Goal: Task Accomplishment & Management: Complete application form

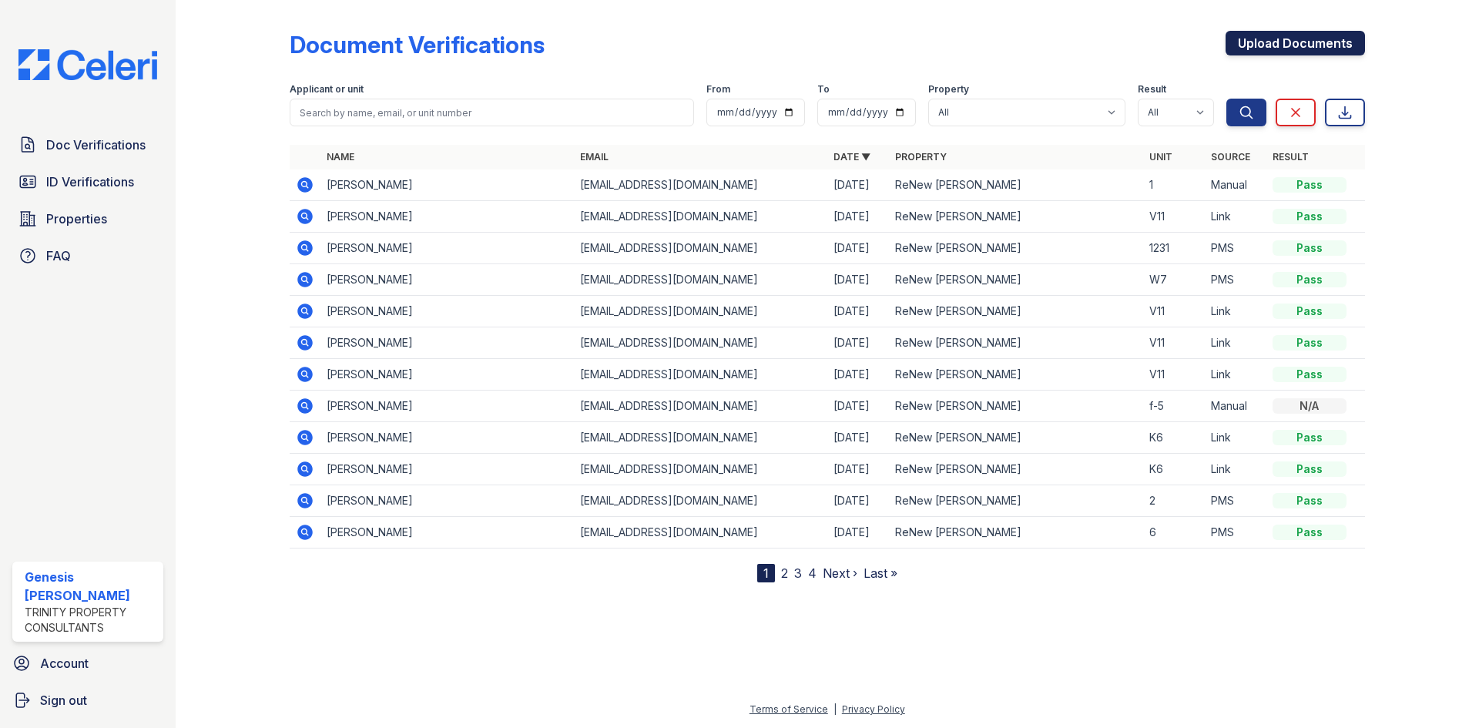
click at [1257, 51] on link "Upload Documents" at bounding box center [1295, 43] width 139 height 25
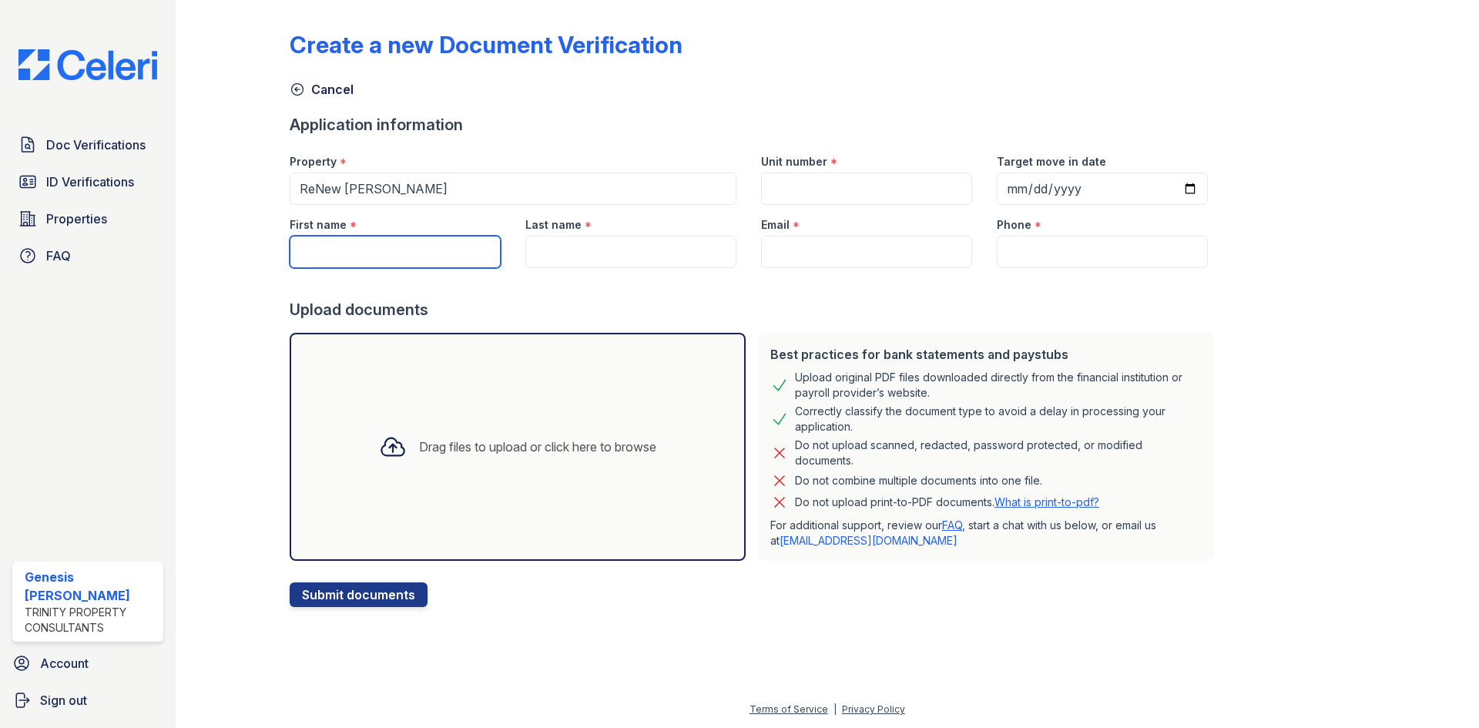
click at [395, 263] on input "First name" at bounding box center [395, 252] width 211 height 32
type input "Keon"
click at [589, 230] on div "Last name *" at bounding box center [630, 220] width 211 height 31
click at [620, 263] on input "Last name" at bounding box center [630, 252] width 211 height 32
type input "[PERSON_NAME]"
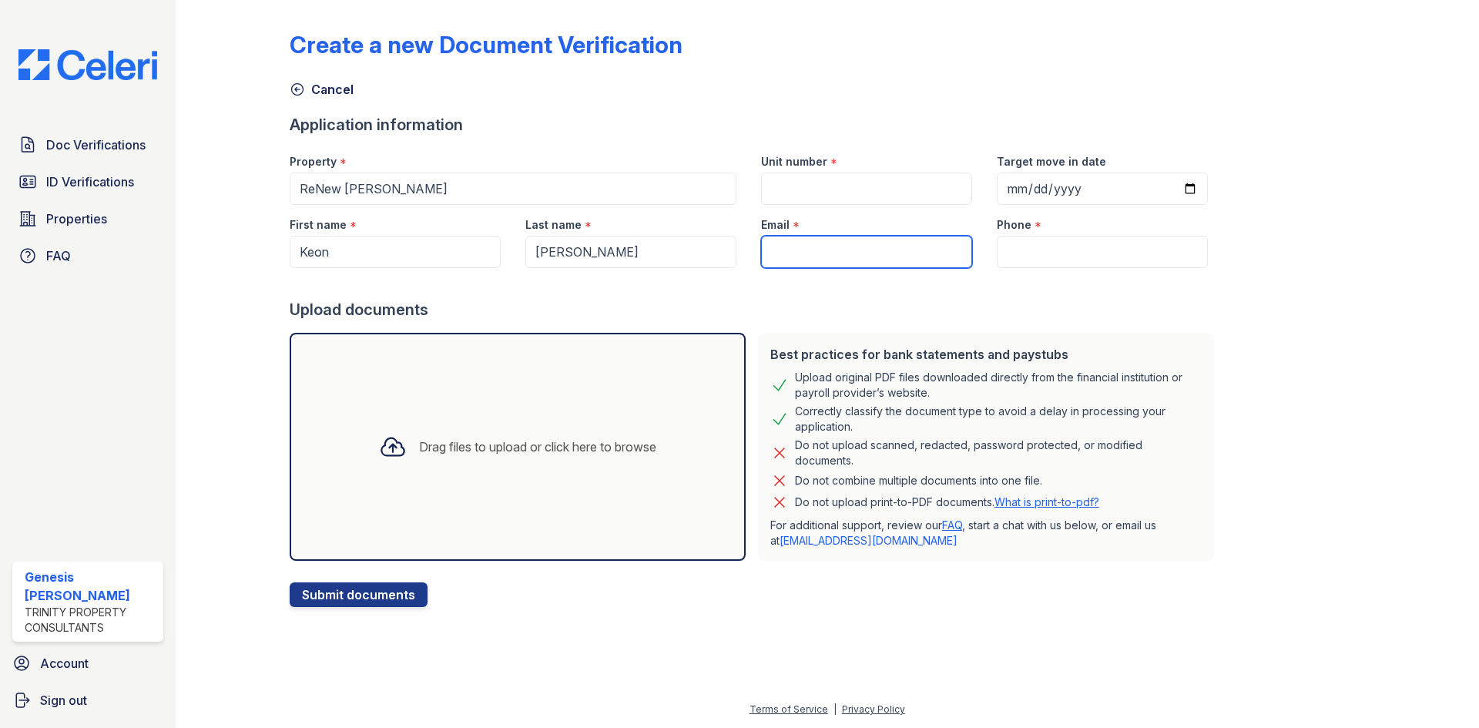
click at [825, 256] on input "Email" at bounding box center [866, 252] width 211 height 32
type input "[EMAIL_ADDRESS][DOMAIN_NAME]"
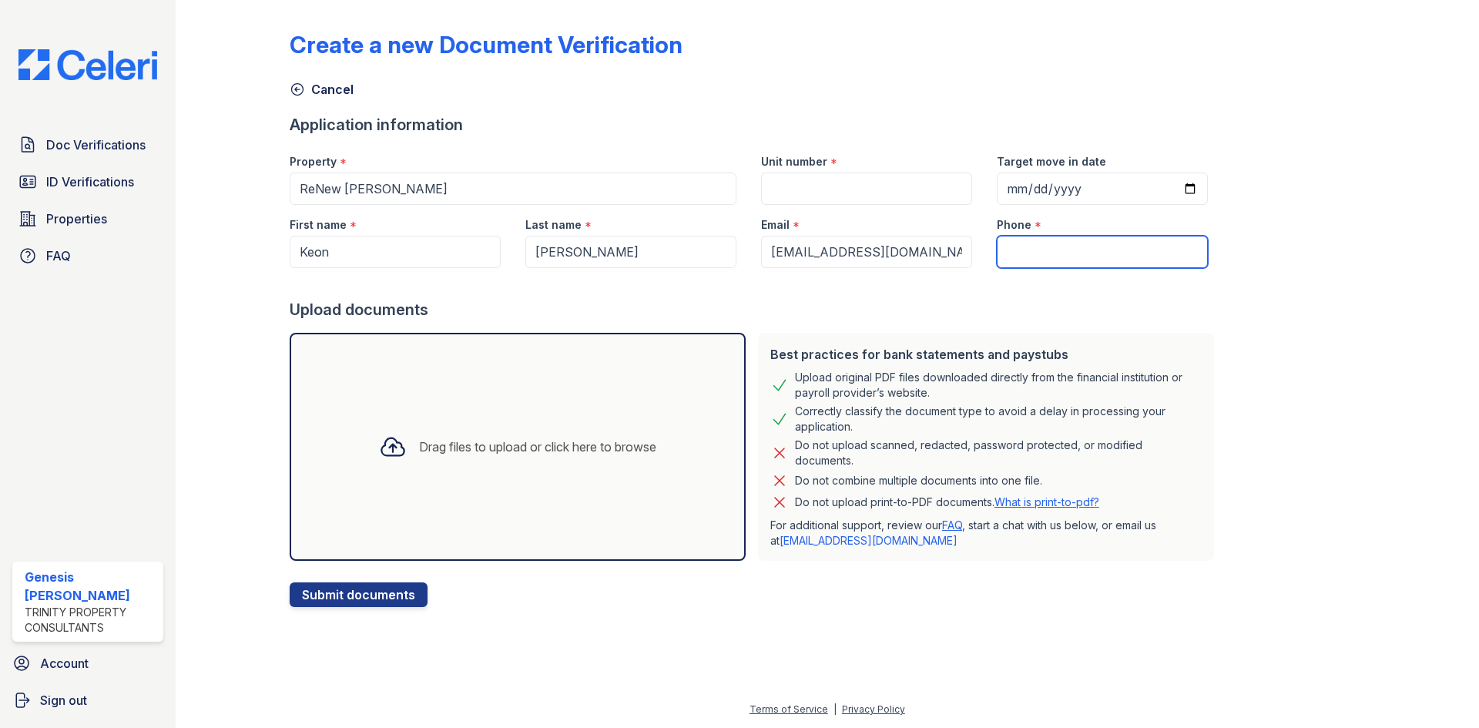
click at [1013, 252] on input "Phone" at bounding box center [1102, 252] width 211 height 32
type input "[PHONE_NUMBER]"
click at [864, 203] on input "Unit number" at bounding box center [866, 189] width 211 height 32
type input "K-3"
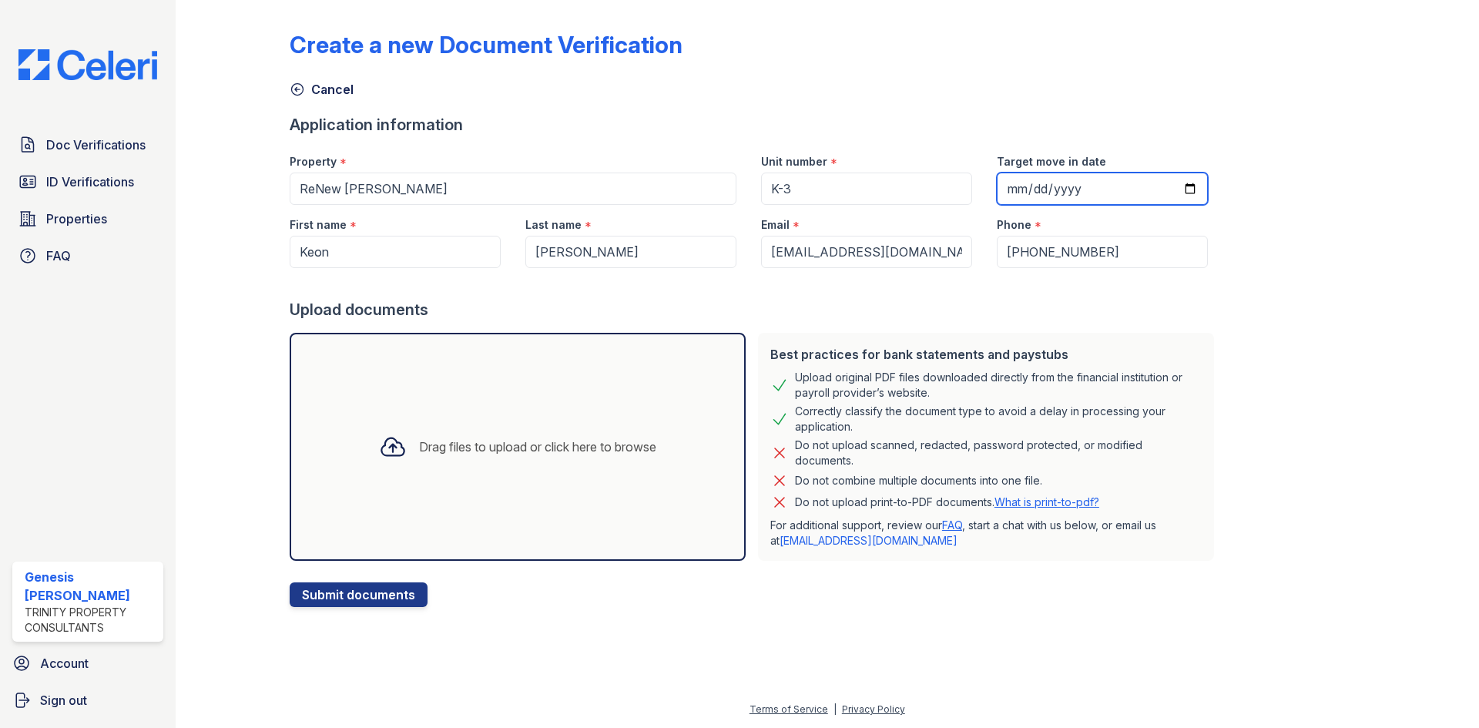
click at [1028, 179] on input "Target move in date" at bounding box center [1102, 189] width 211 height 32
click at [1258, 377] on div "Create a new Document Verification Cancel Application information Property * Re…" at bounding box center [827, 306] width 1075 height 601
click at [522, 427] on div "Drag files to upload or click here to browse" at bounding box center [518, 447] width 302 height 52
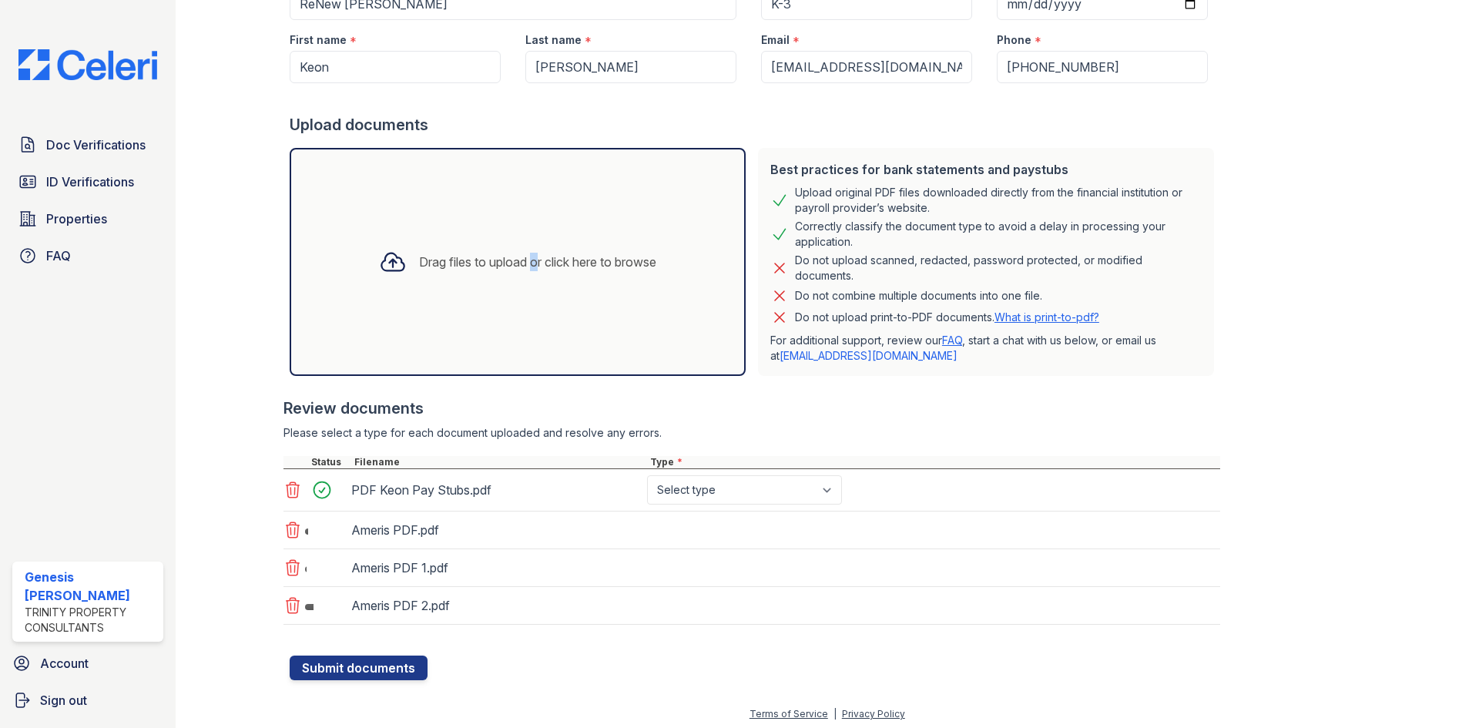
scroll to position [190, 0]
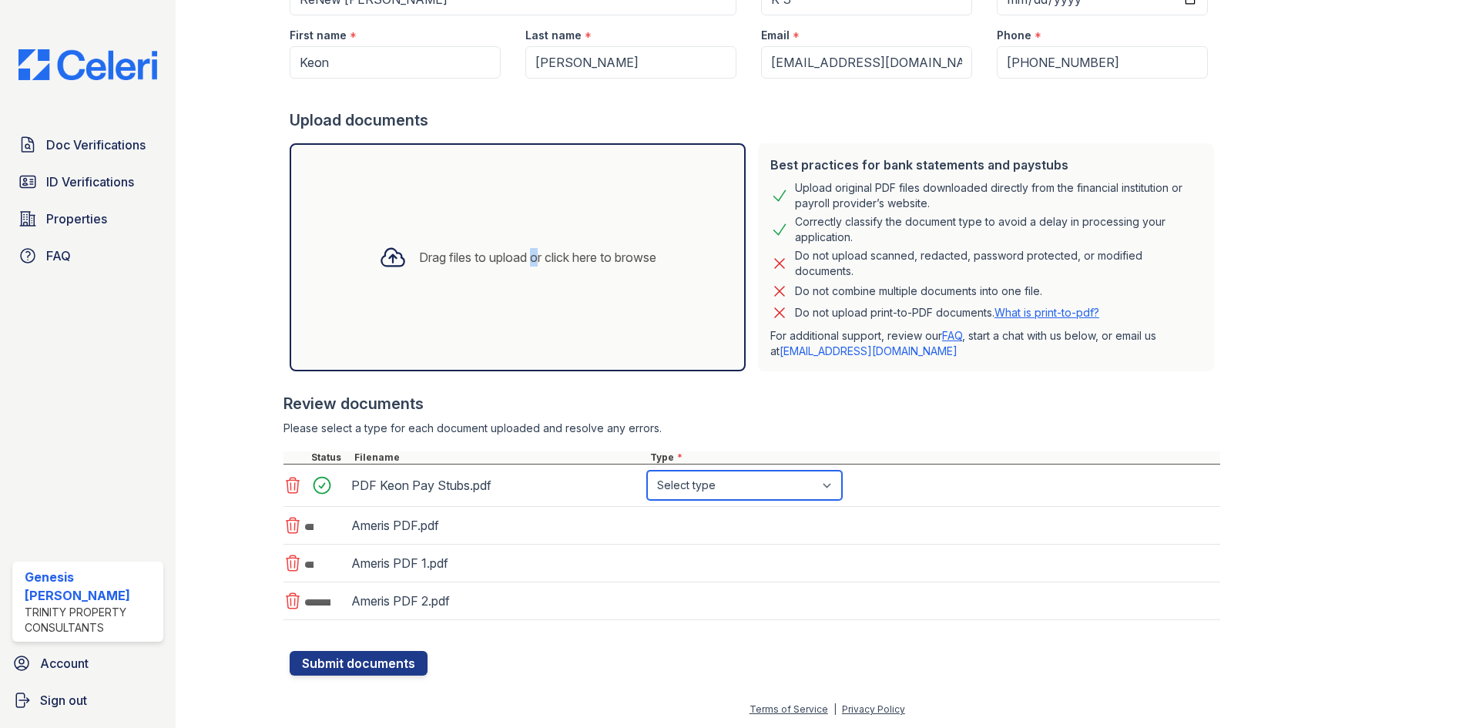
click at [715, 485] on select "Select type Paystub Bank Statement Offer Letter Tax Documents Benefit Award Let…" at bounding box center [744, 485] width 195 height 29
select select "paystub"
click at [647, 471] on select "Select type Paystub Bank Statement Offer Letter Tax Documents Benefit Award Let…" at bounding box center [744, 485] width 195 height 29
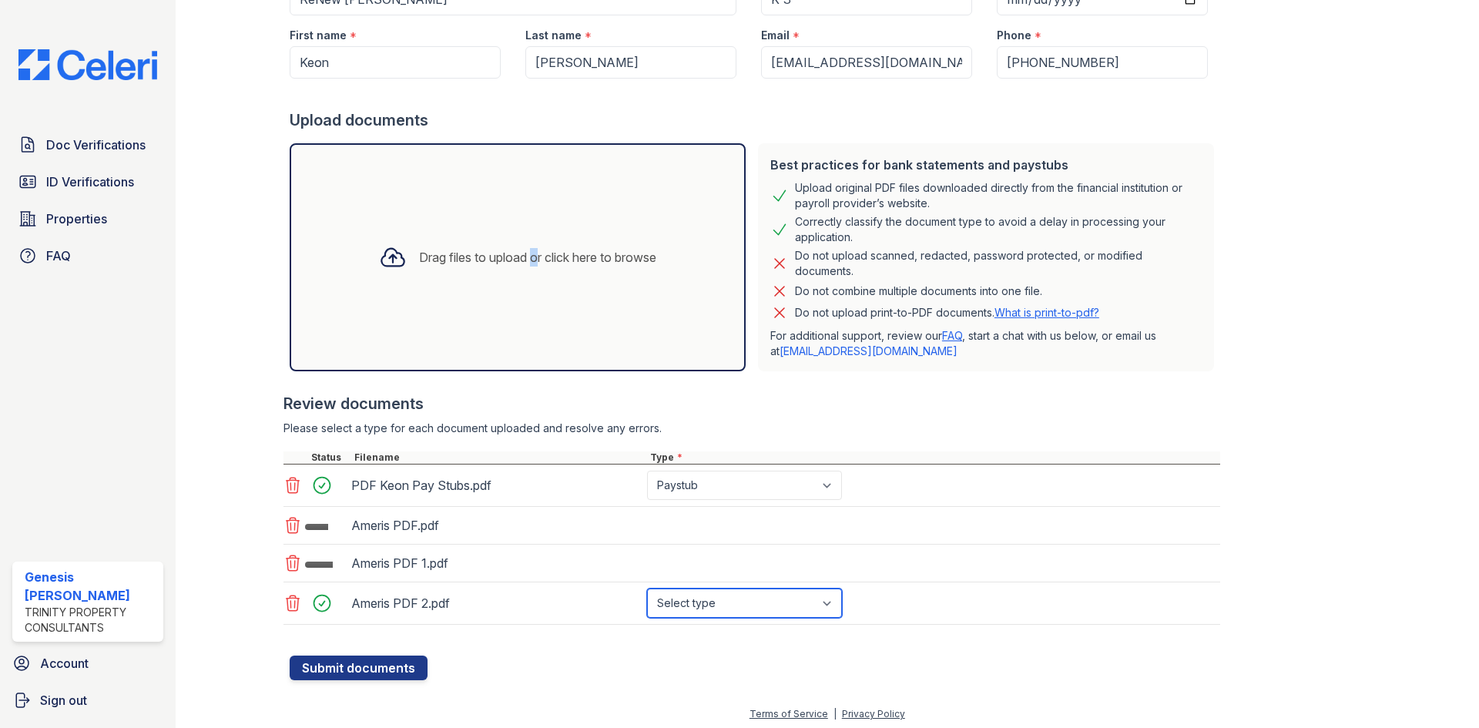
click at [734, 608] on select "Select type Paystub Bank Statement Offer Letter Tax Documents Benefit Award Let…" at bounding box center [744, 603] width 195 height 29
select select "bank_statement"
click at [647, 593] on select "Select type Paystub Bank Statement Offer Letter Tax Documents Benefit Award Let…" at bounding box center [744, 607] width 195 height 29
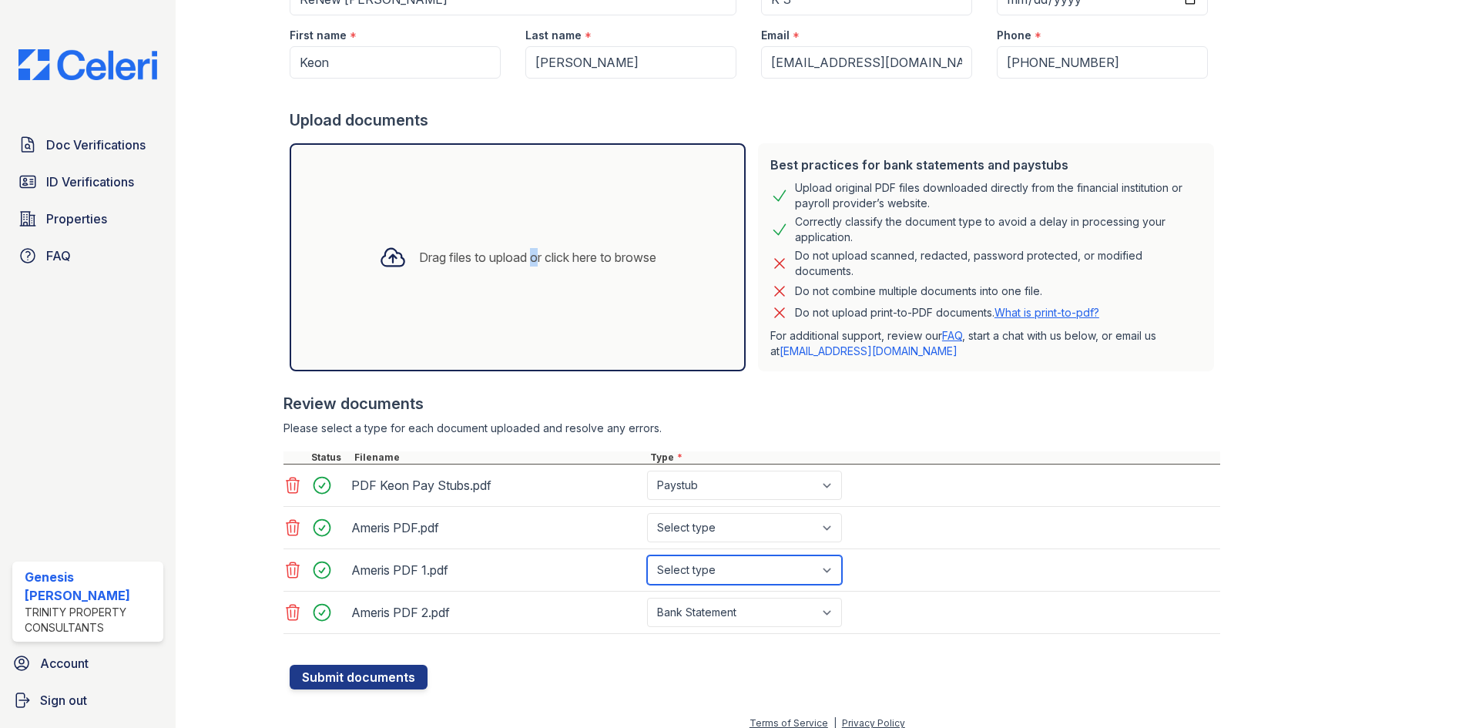
click at [720, 564] on select "Select type Paystub Bank Statement Offer Letter Tax Documents Benefit Award Let…" at bounding box center [744, 569] width 195 height 29
select select "bank_statement"
click at [647, 555] on select "Select type Paystub Bank Statement Offer Letter Tax Documents Benefit Award Let…" at bounding box center [744, 569] width 195 height 29
click at [736, 540] on select "Select type Paystub Bank Statement Offer Letter Tax Documents Benefit Award Let…" at bounding box center [744, 527] width 195 height 29
select select "bank_statement"
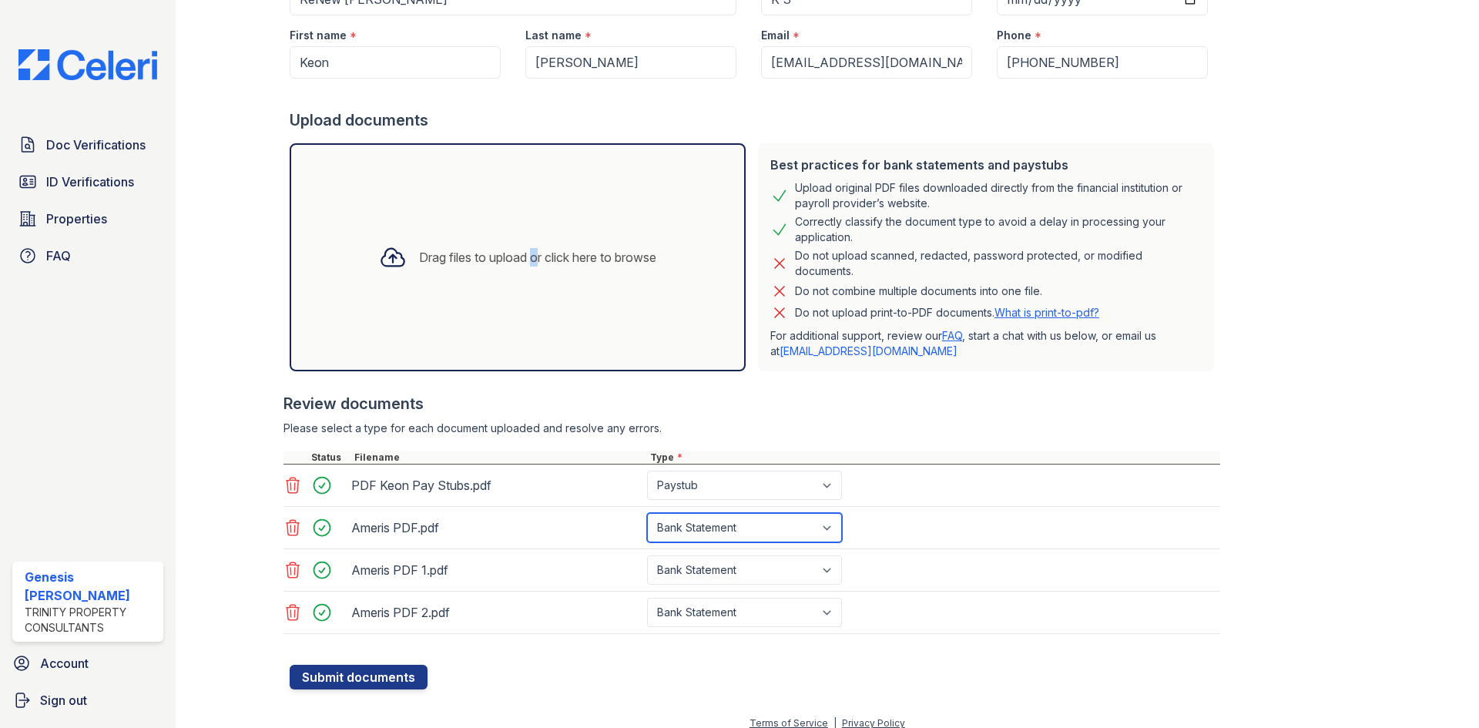
click at [647, 513] on select "Select type Paystub Bank Statement Offer Letter Tax Documents Benefit Award Let…" at bounding box center [744, 527] width 195 height 29
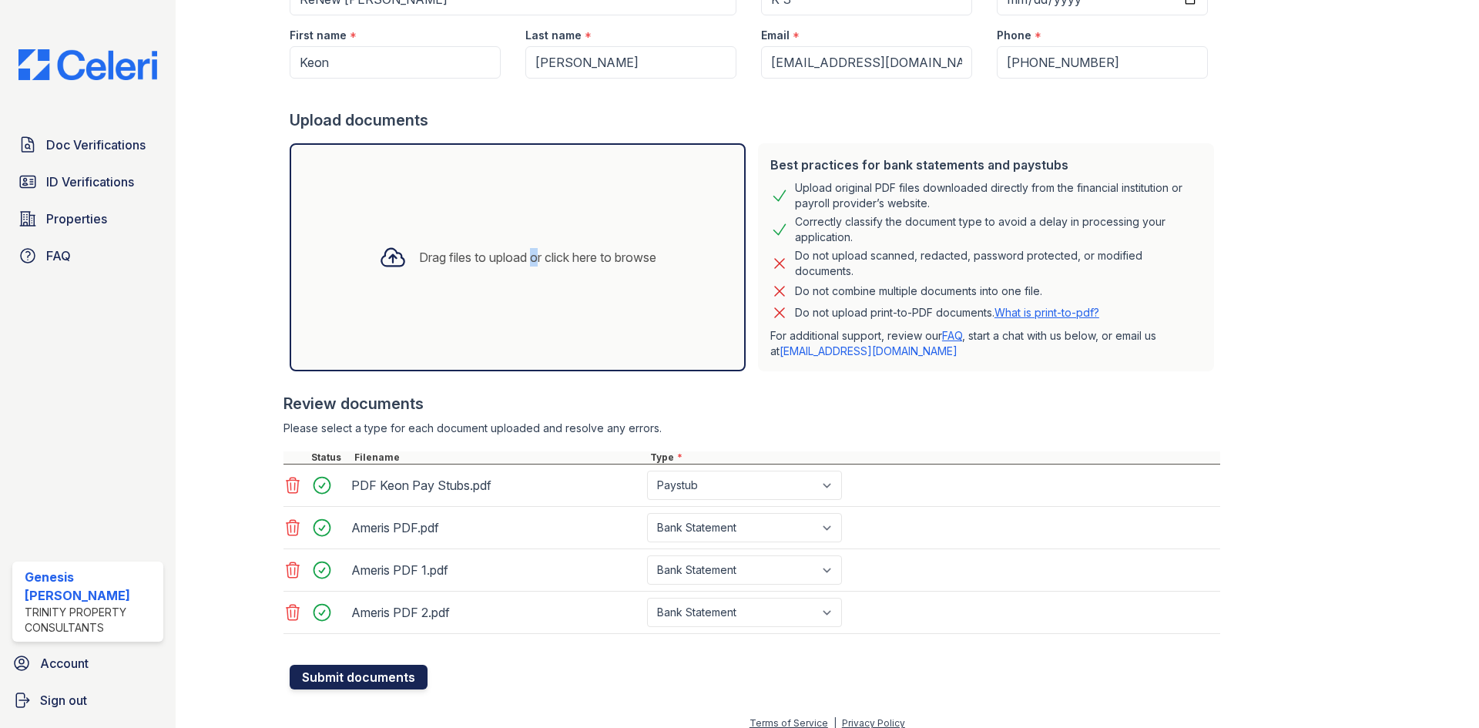
click at [418, 679] on button "Submit documents" at bounding box center [359, 677] width 138 height 25
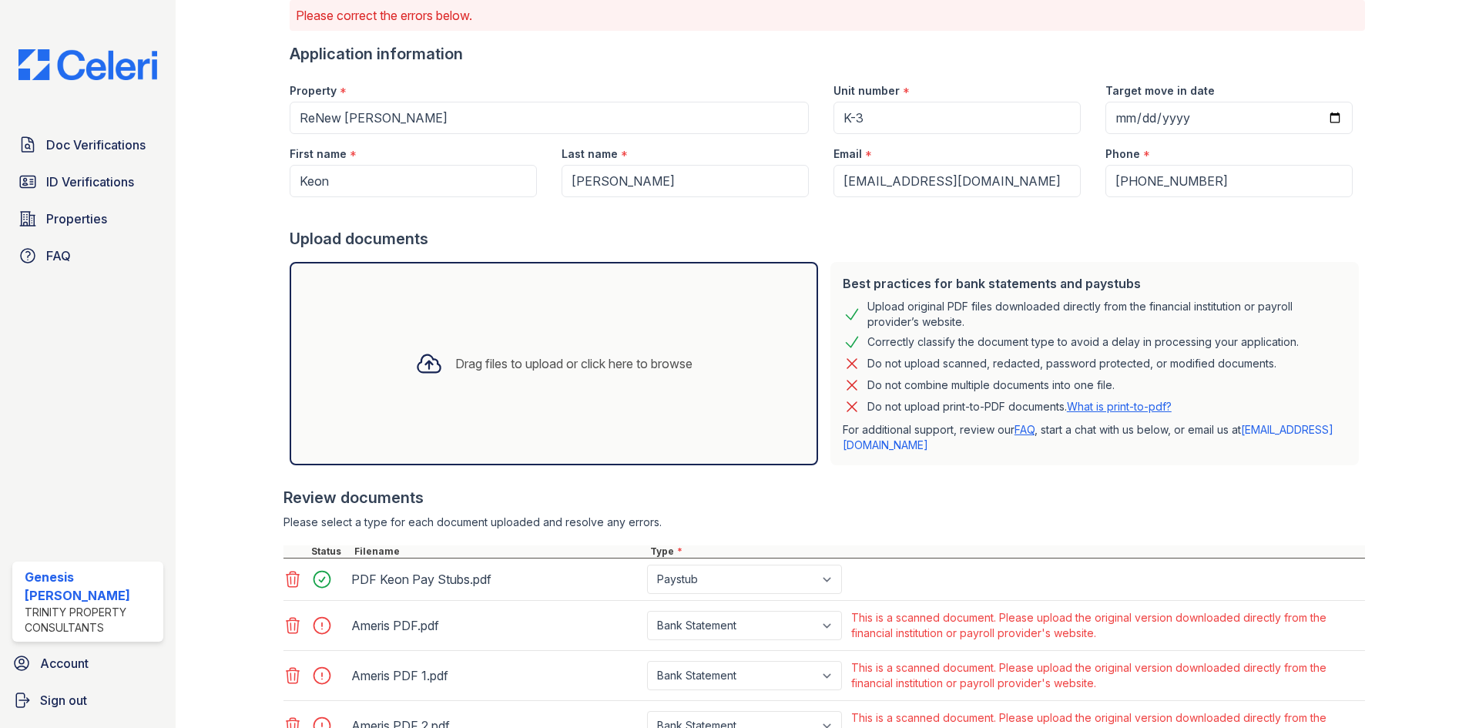
scroll to position [245, 0]
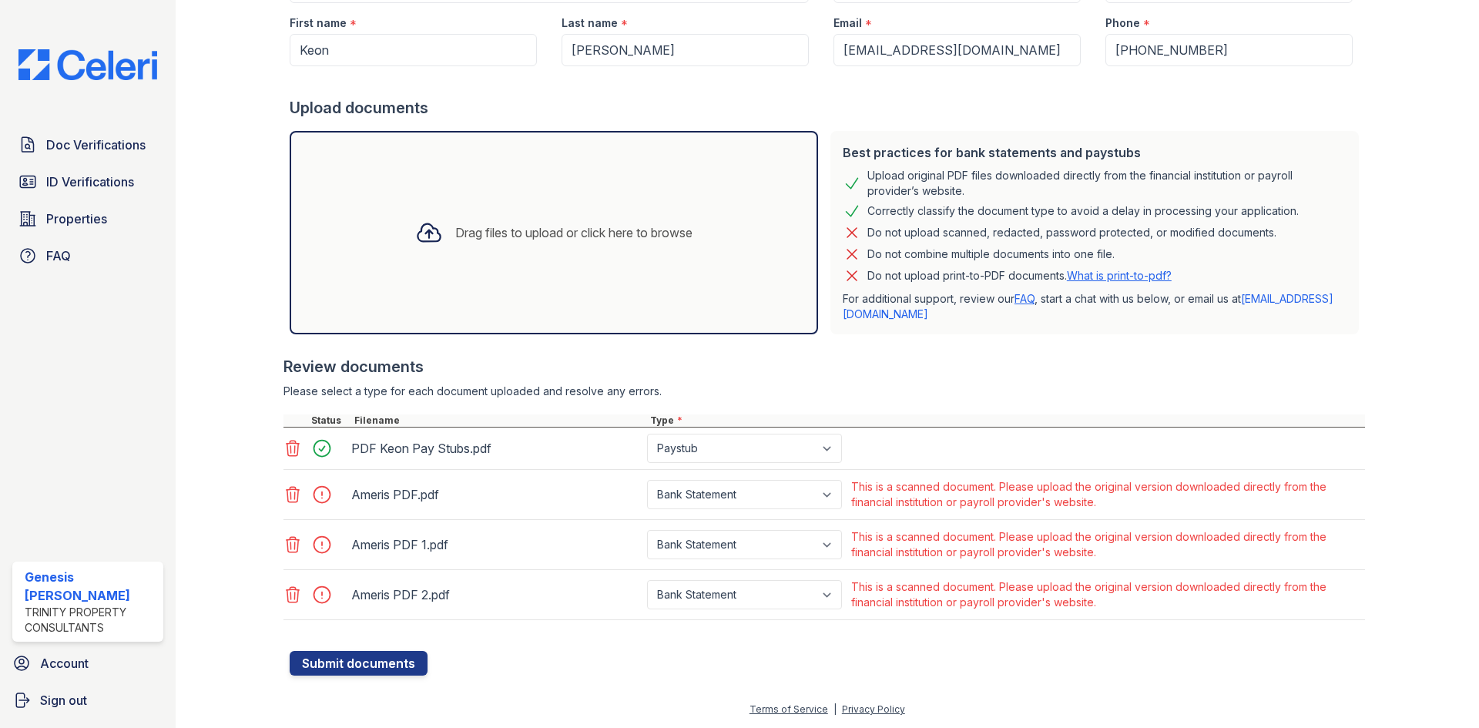
click at [813, 509] on div "Paystub Bank Statement Offer Letter Tax Documents Benefit Award Letter Investme…" at bounding box center [746, 494] width 204 height 37
click at [824, 491] on select "Paystub Bank Statement Offer Letter Tax Documents Benefit Award Letter Investme…" at bounding box center [744, 494] width 195 height 29
select select "investment_account_statement"
click at [647, 480] on select "Paystub Bank Statement Offer Letter Tax Documents Benefit Award Letter Investme…" at bounding box center [744, 494] width 195 height 29
click at [776, 495] on select "Paystub Bank Statement Offer Letter Tax Documents Benefit Award Letter Investme…" at bounding box center [744, 494] width 195 height 29
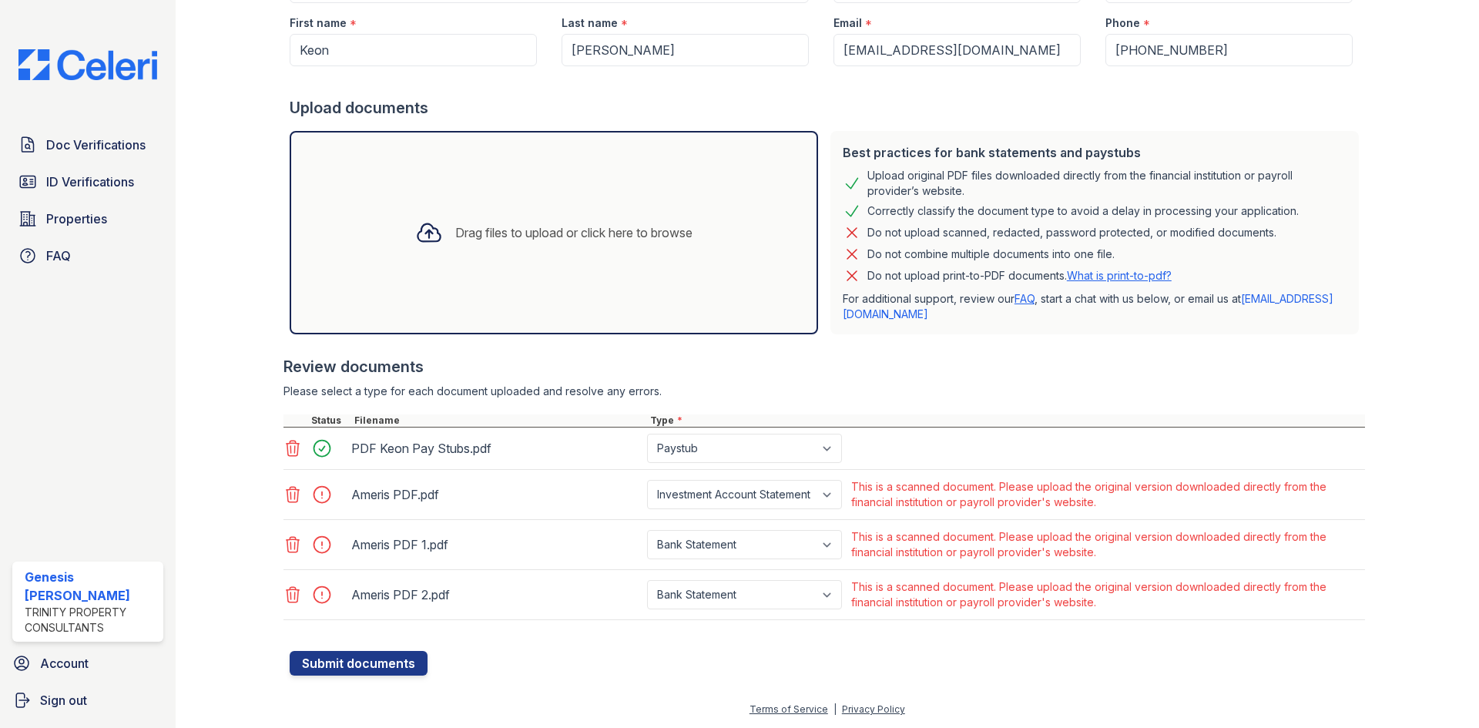
click at [714, 649] on div at bounding box center [827, 643] width 1075 height 15
click at [778, 488] on select "Paystub Bank Statement Offer Letter Tax Documents Benefit Award Letter Investme…" at bounding box center [744, 494] width 195 height 29
click at [290, 492] on icon at bounding box center [292, 494] width 18 height 18
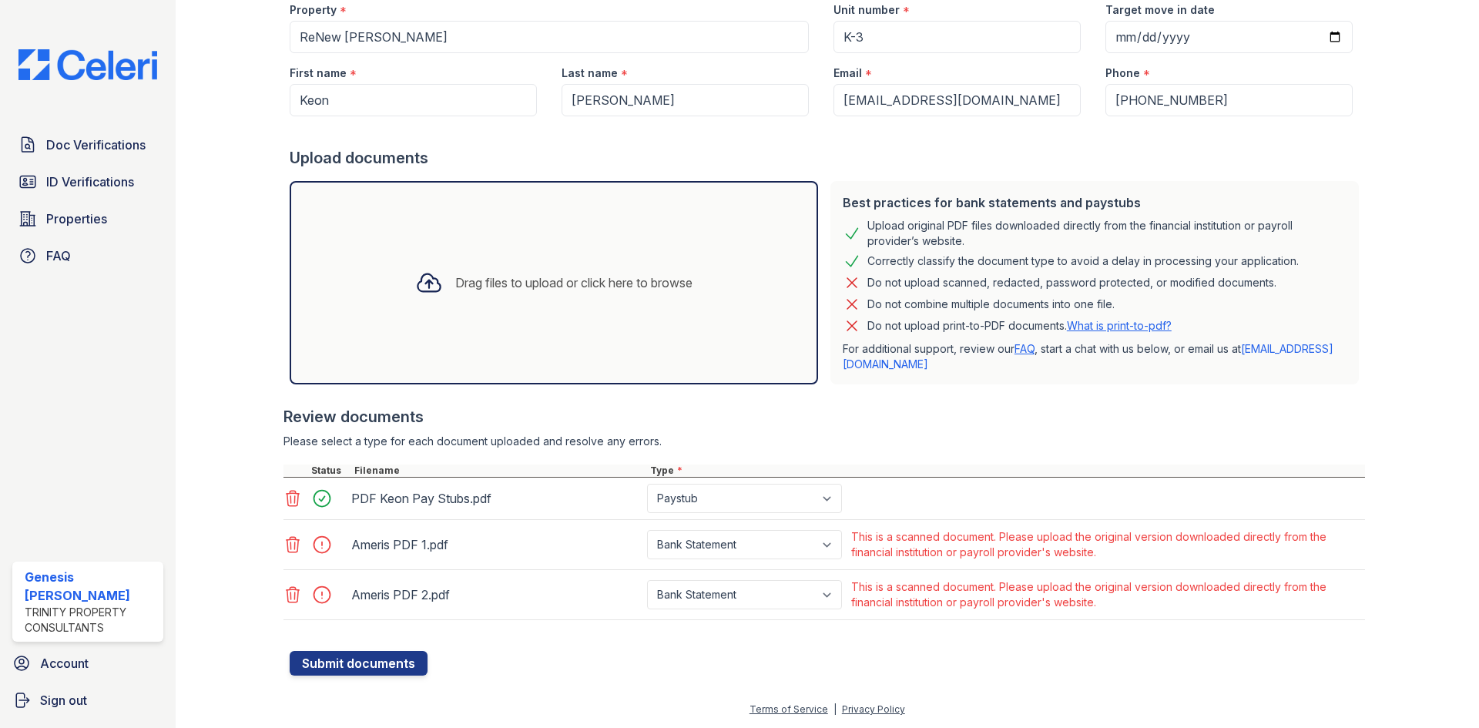
click at [293, 544] on icon at bounding box center [293, 544] width 13 height 15
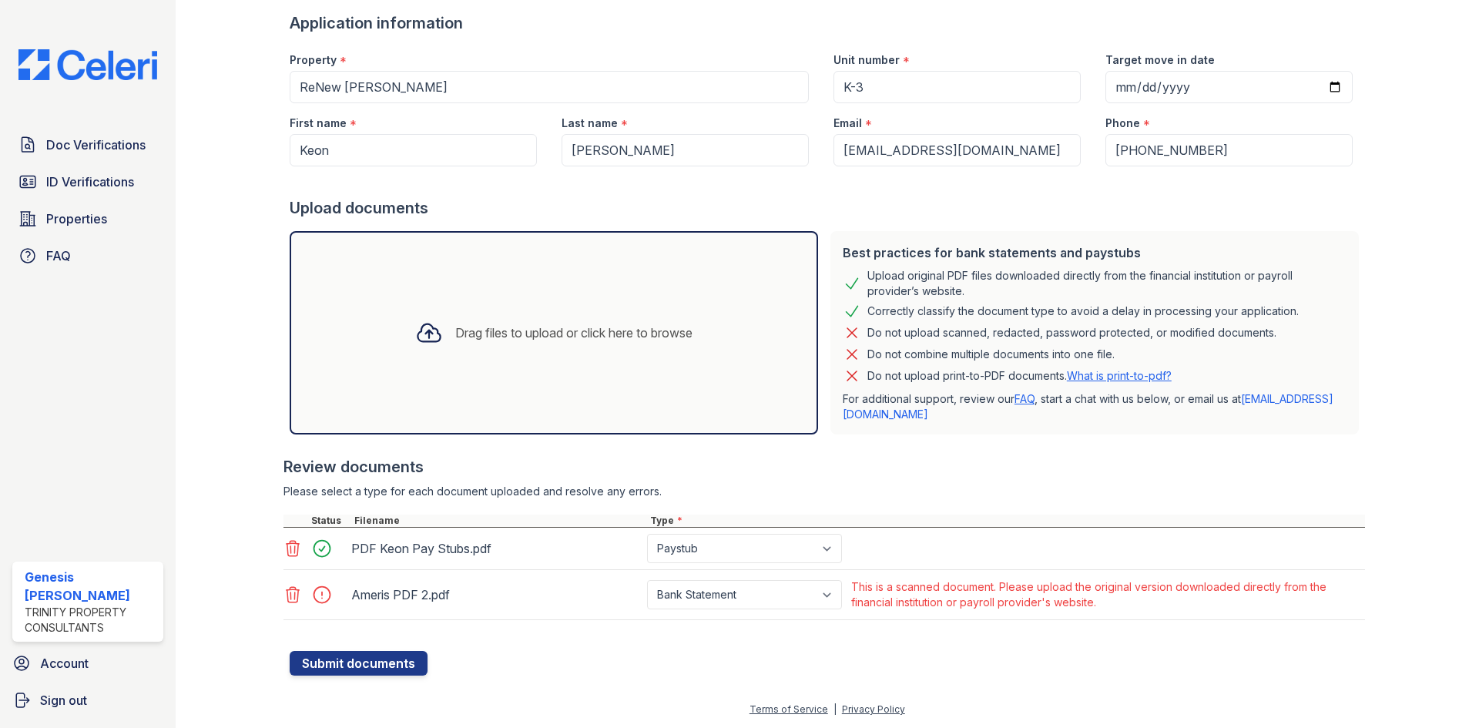
click at [291, 589] on icon at bounding box center [293, 594] width 13 height 15
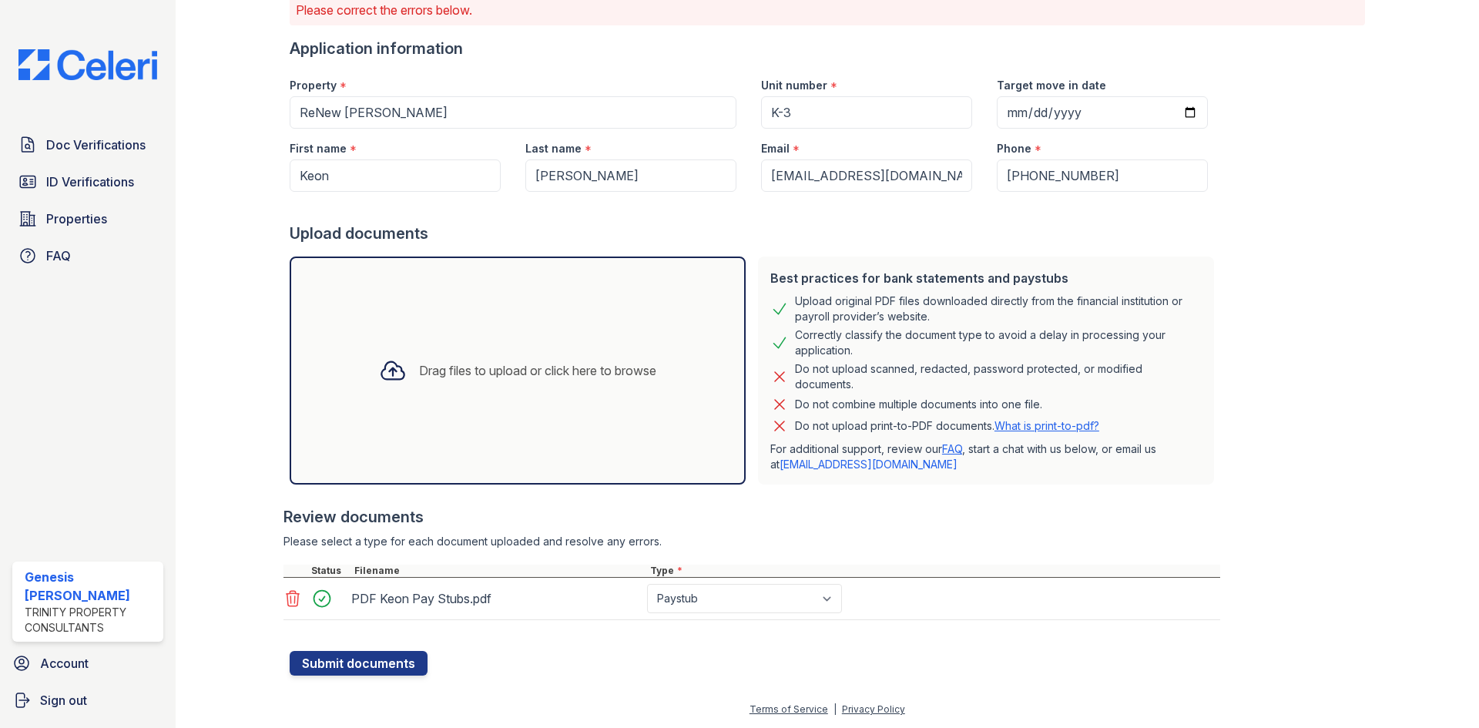
scroll to position [119, 0]
click at [357, 673] on button "Submit documents" at bounding box center [359, 663] width 138 height 25
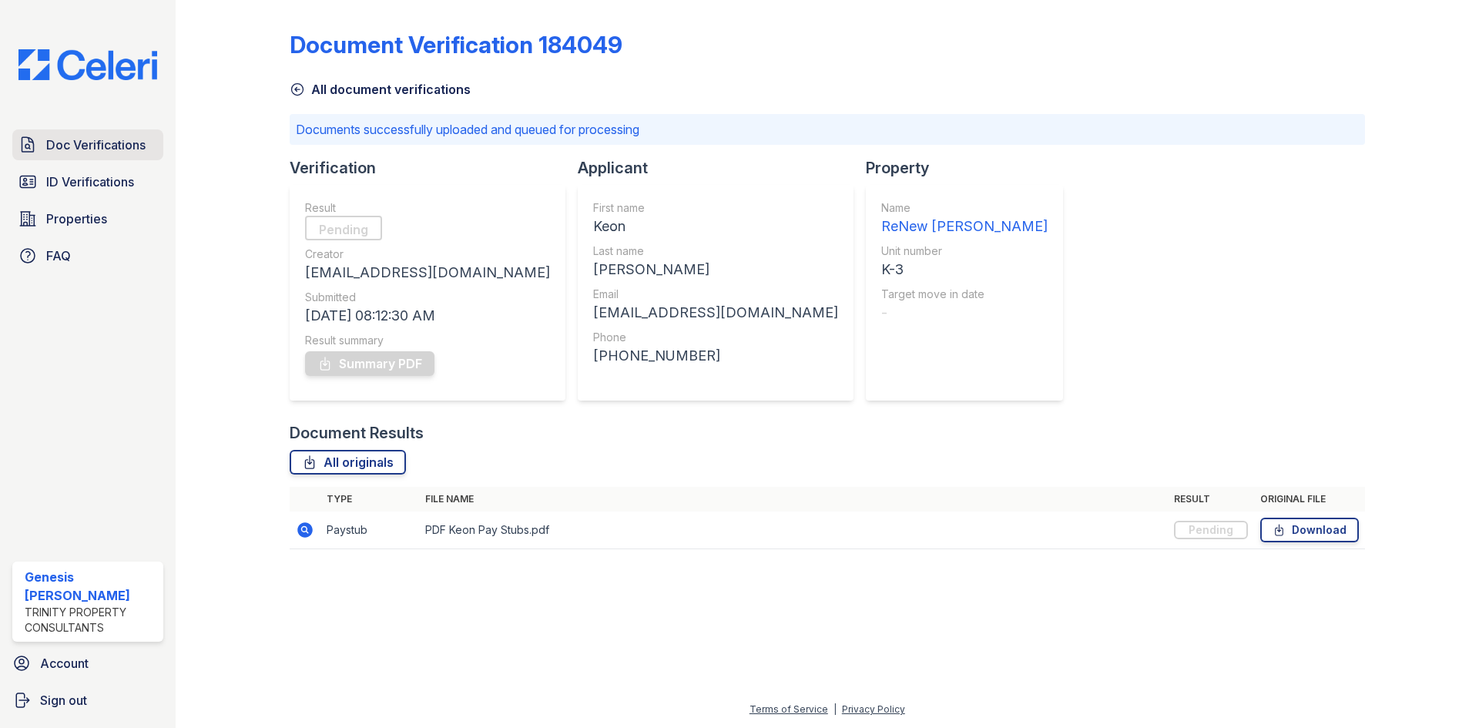
click at [136, 147] on span "Doc Verifications" at bounding box center [95, 145] width 99 height 18
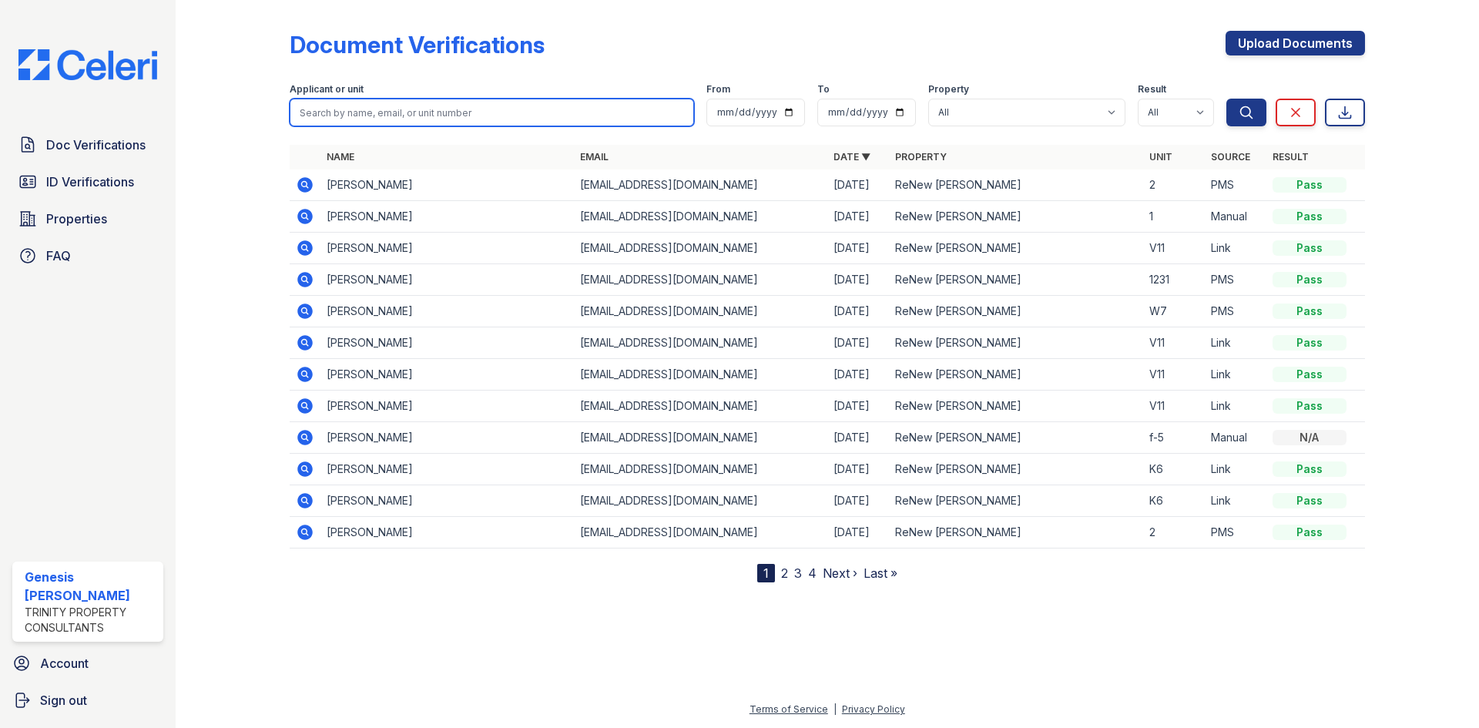
click at [430, 122] on input "search" at bounding box center [492, 113] width 404 height 28
type input "keon"
click at [1226, 99] on button "Search" at bounding box center [1246, 113] width 40 height 28
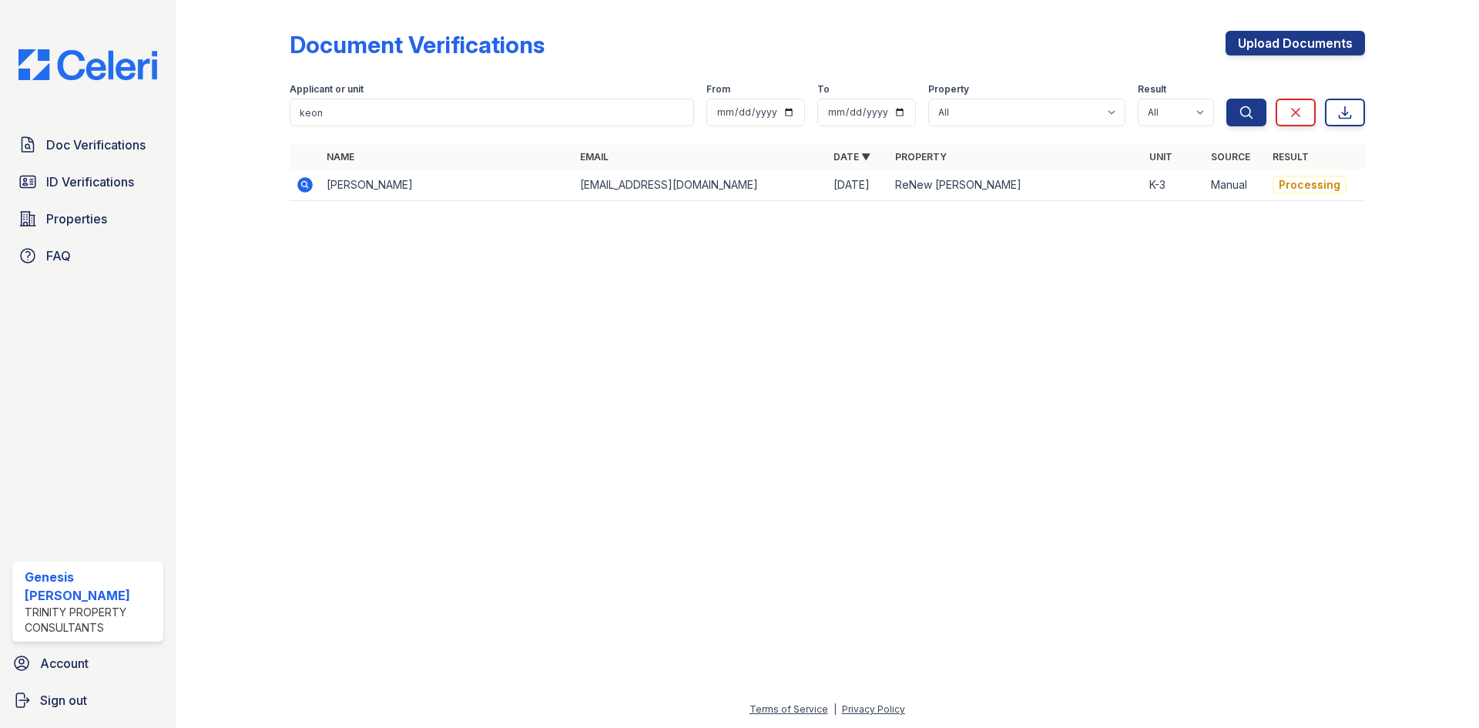
click at [304, 188] on icon at bounding box center [304, 184] width 15 height 15
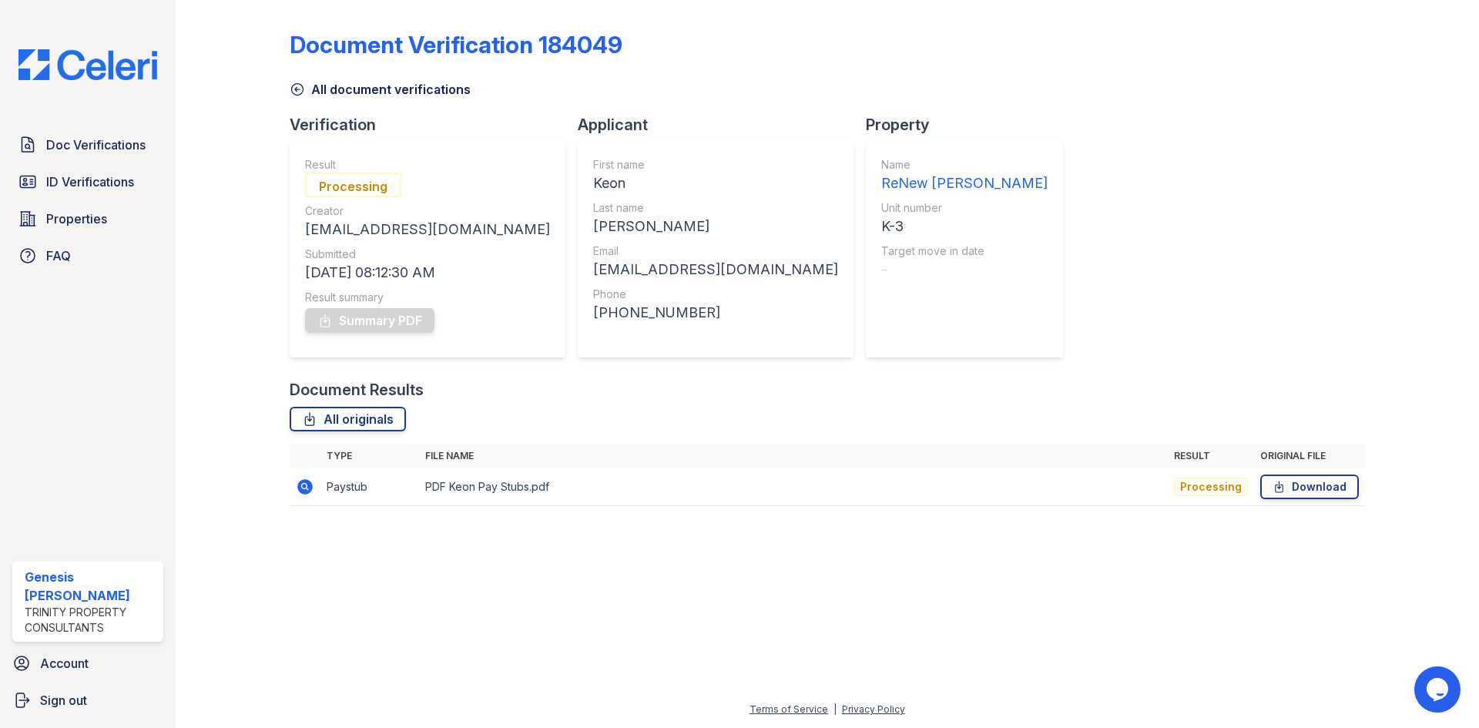
click at [299, 491] on icon at bounding box center [305, 487] width 18 height 18
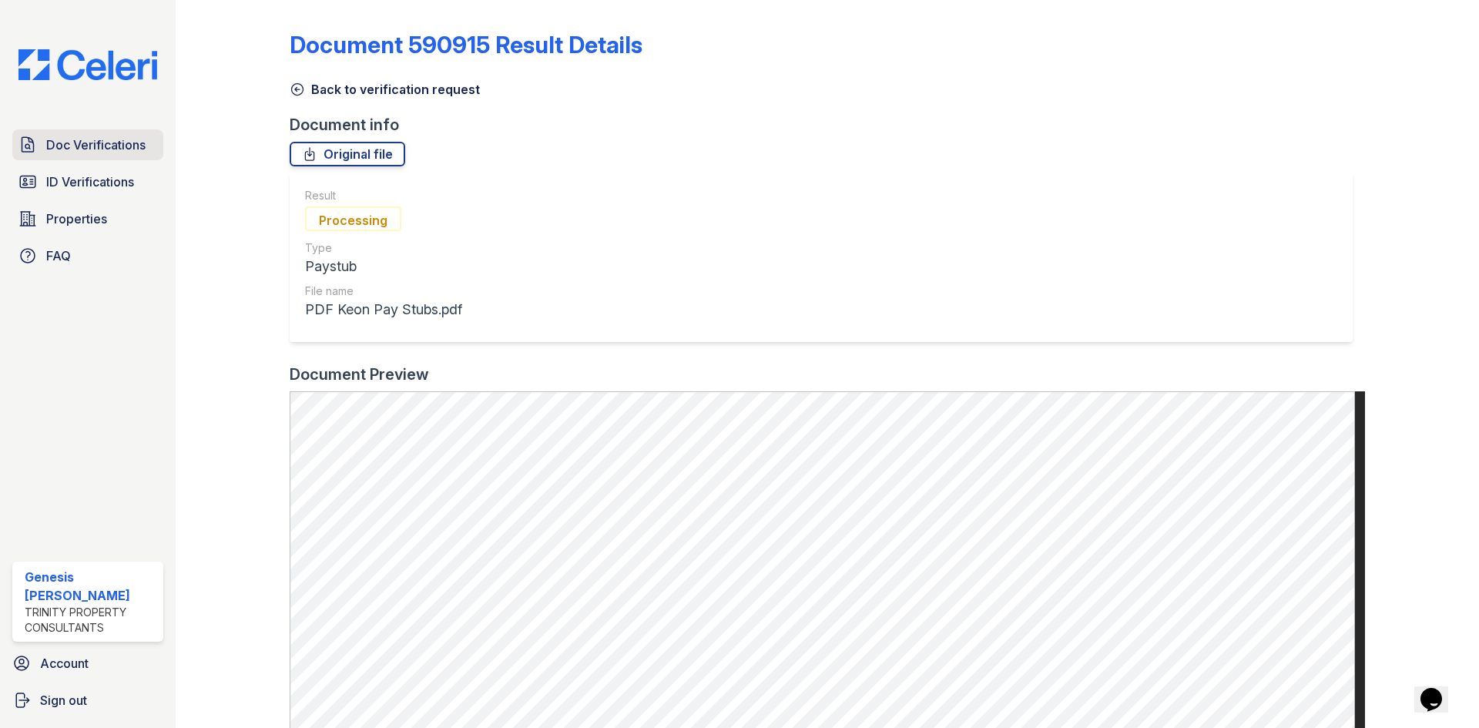
click at [119, 143] on span "Doc Verifications" at bounding box center [95, 145] width 99 height 18
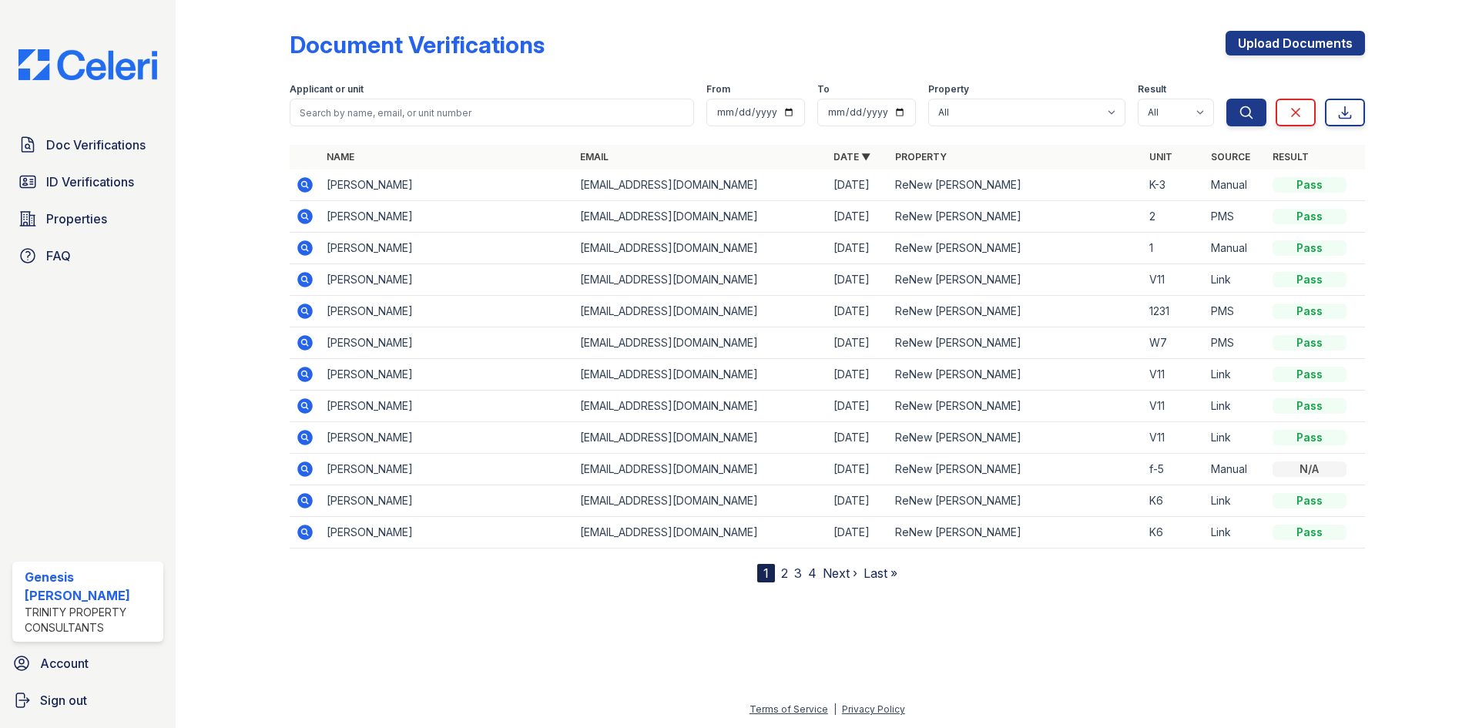
click at [296, 187] on icon at bounding box center [305, 185] width 18 height 18
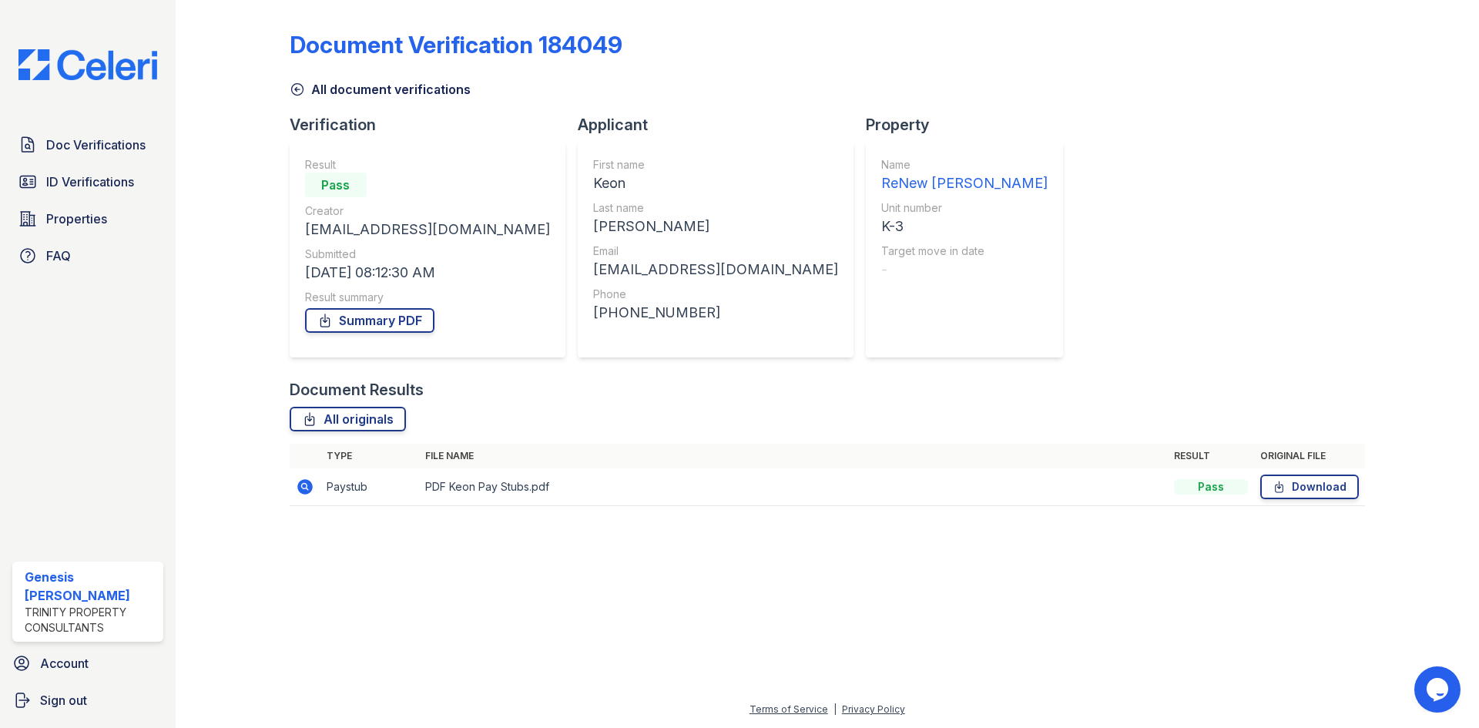
click at [303, 487] on icon at bounding box center [304, 486] width 4 height 4
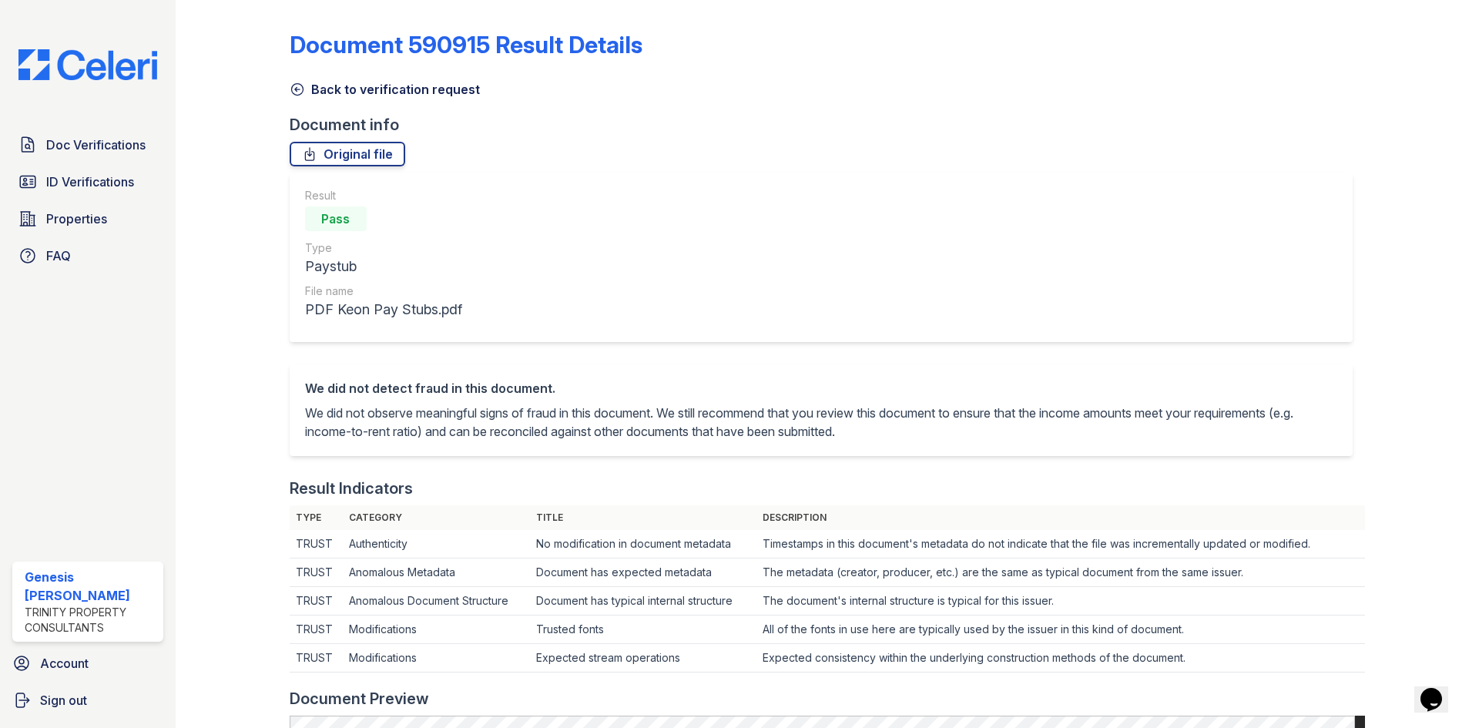
click at [296, 93] on icon at bounding box center [297, 89] width 15 height 15
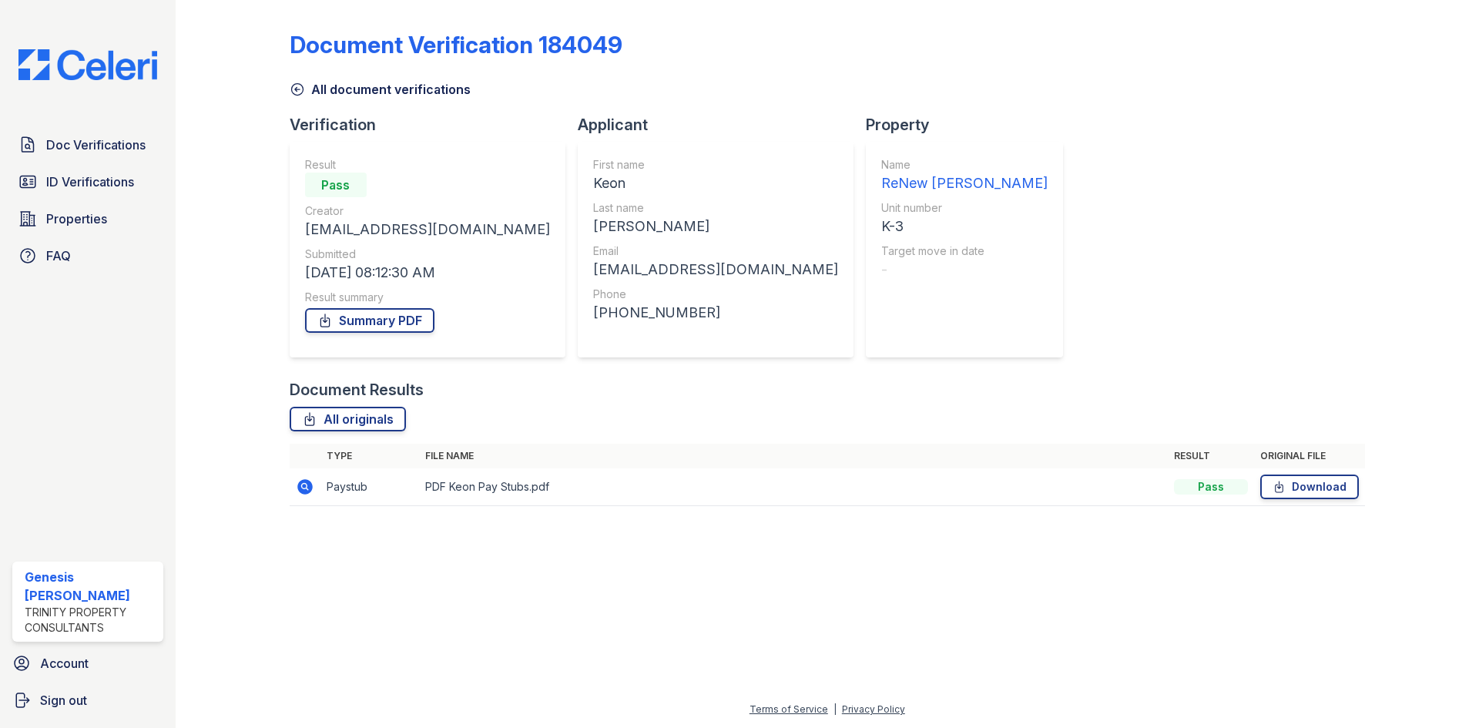
click at [300, 93] on icon at bounding box center [297, 89] width 15 height 15
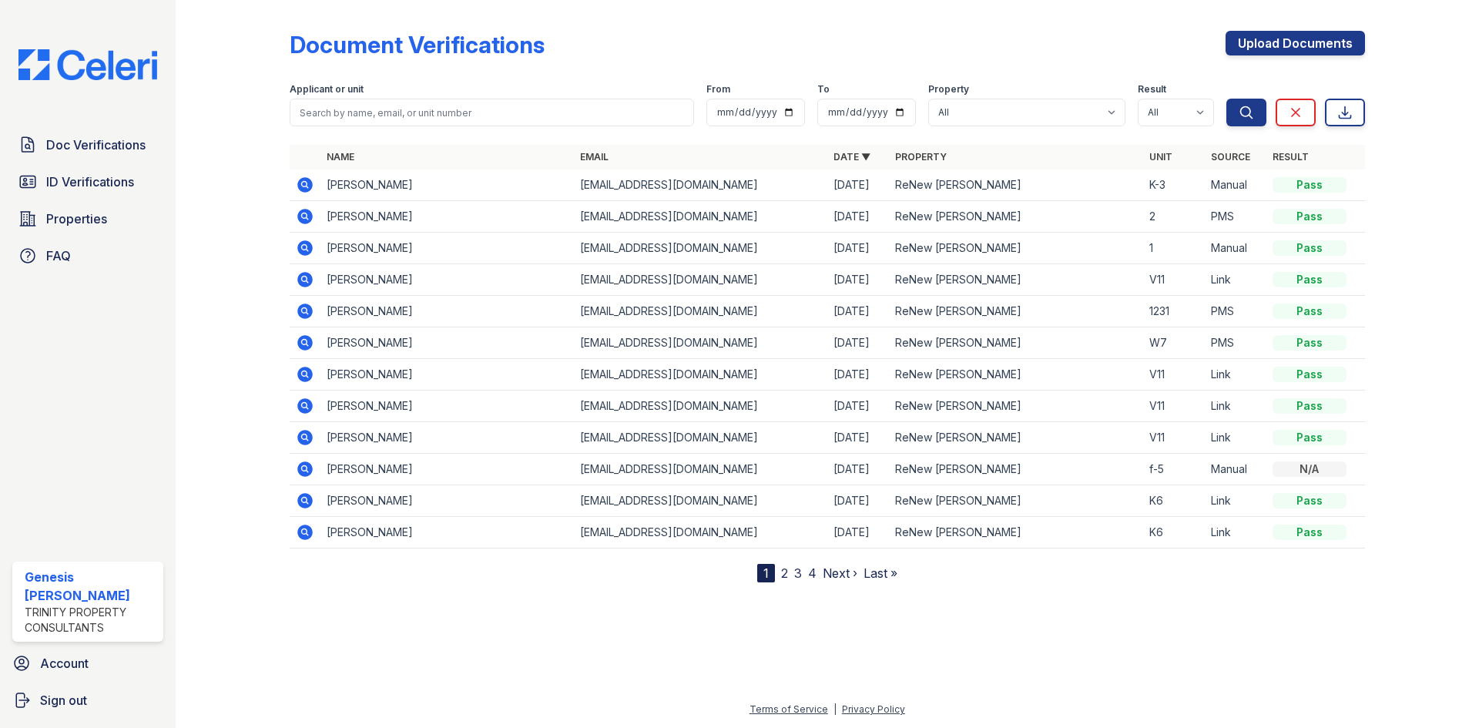
click at [308, 246] on icon at bounding box center [304, 247] width 15 height 15
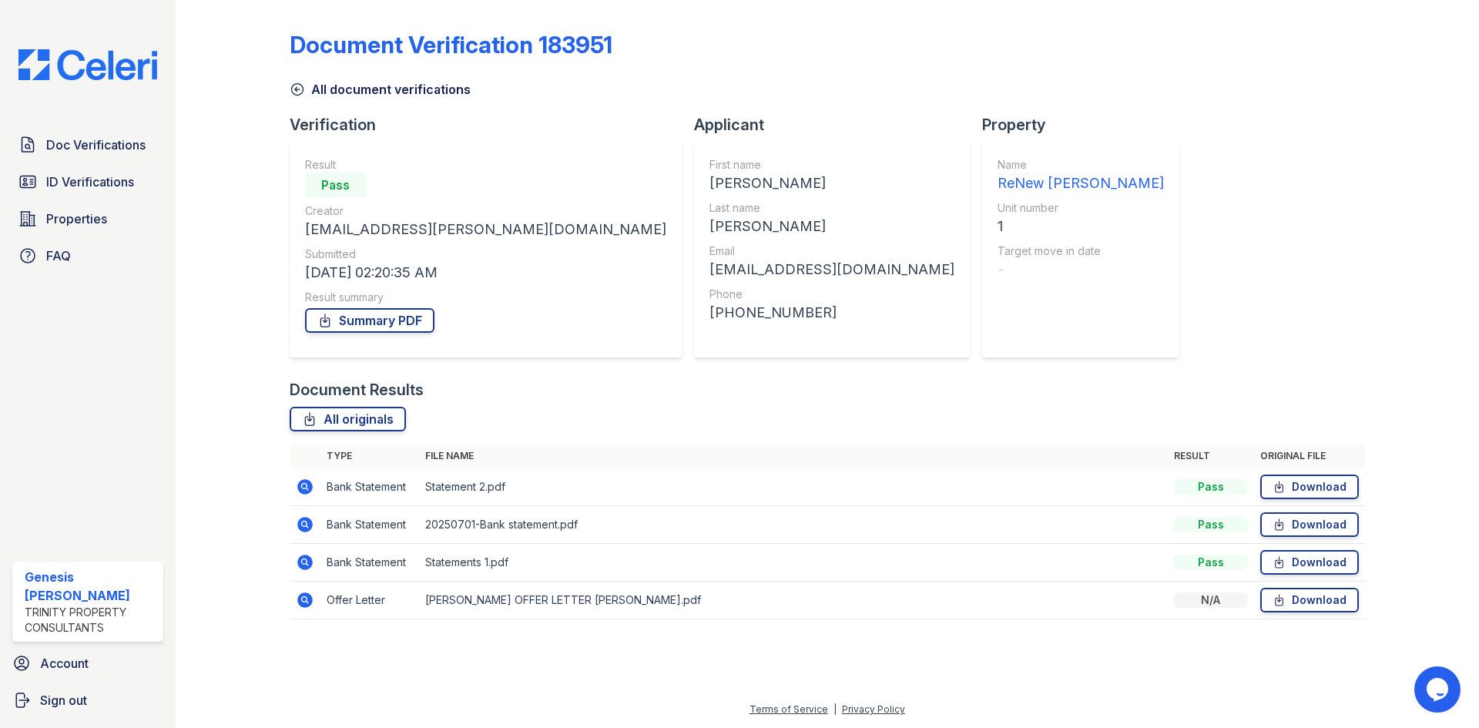
click at [304, 87] on icon at bounding box center [297, 89] width 15 height 15
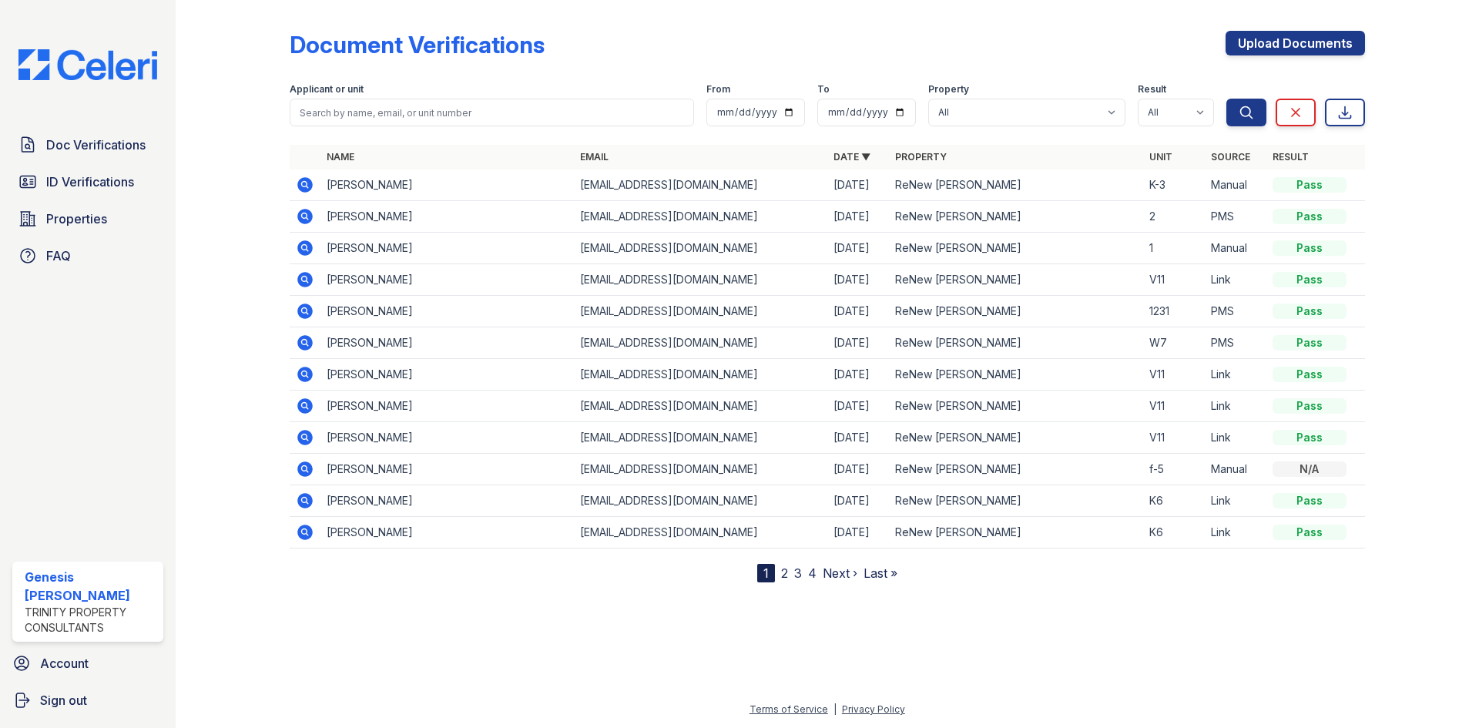
click at [302, 275] on icon at bounding box center [304, 279] width 15 height 15
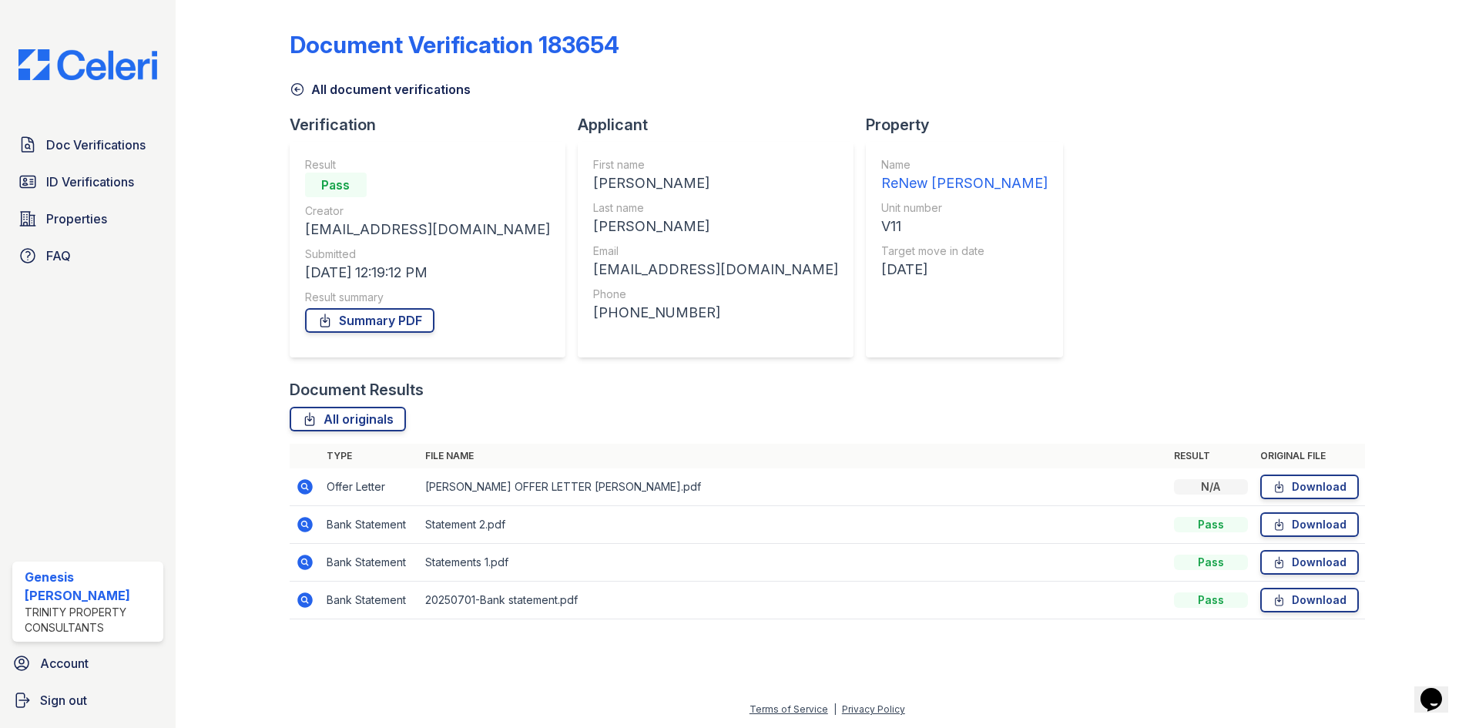
click at [300, 95] on icon at bounding box center [297, 90] width 12 height 12
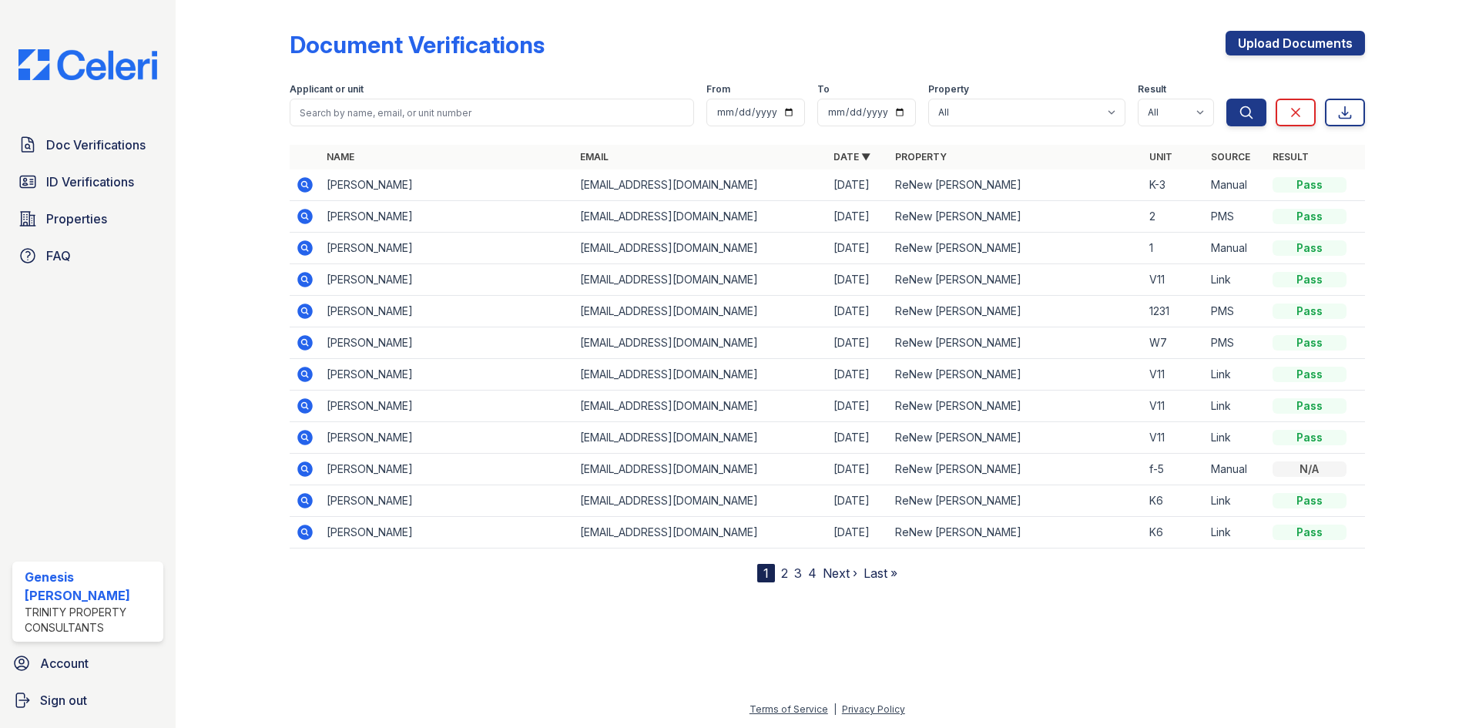
click at [306, 366] on icon at bounding box center [305, 374] width 18 height 18
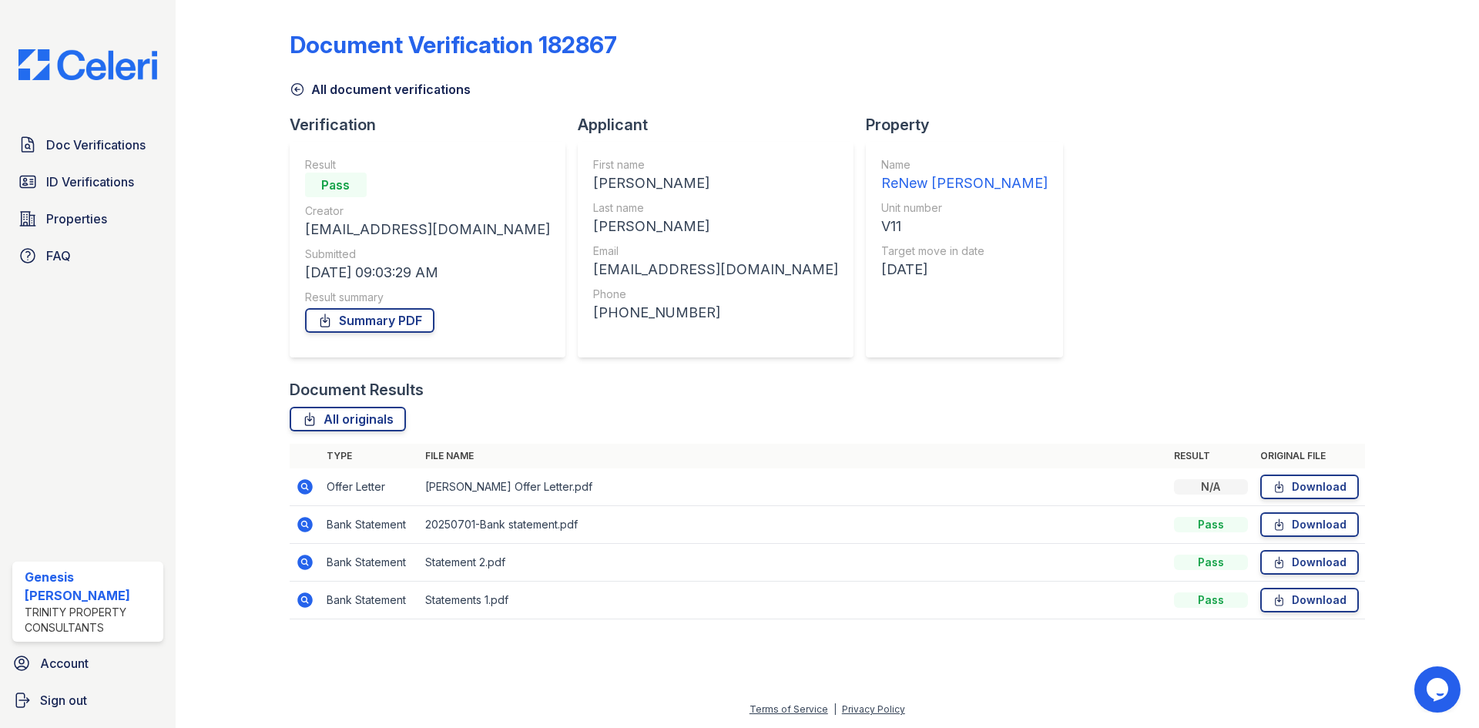
click at [299, 91] on icon at bounding box center [297, 89] width 15 height 15
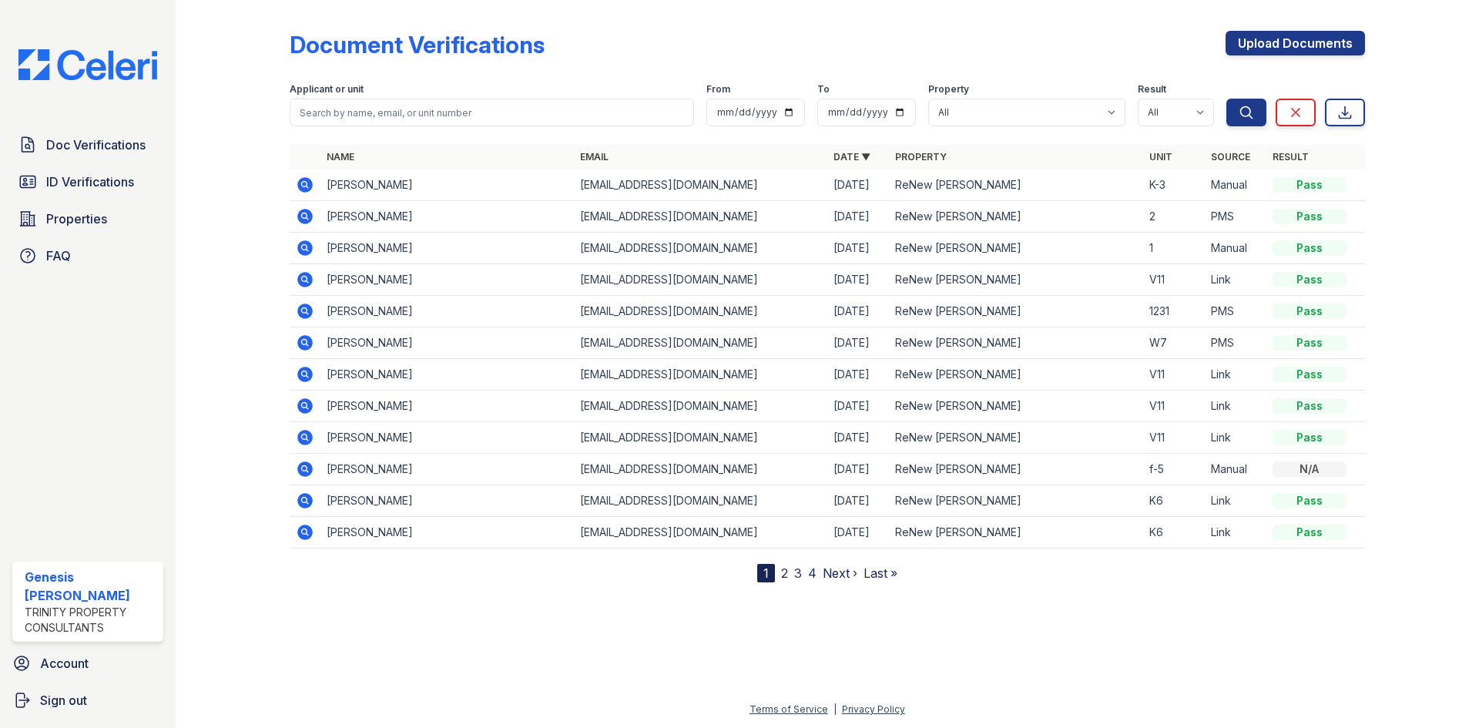
click at [303, 410] on icon at bounding box center [304, 405] width 15 height 15
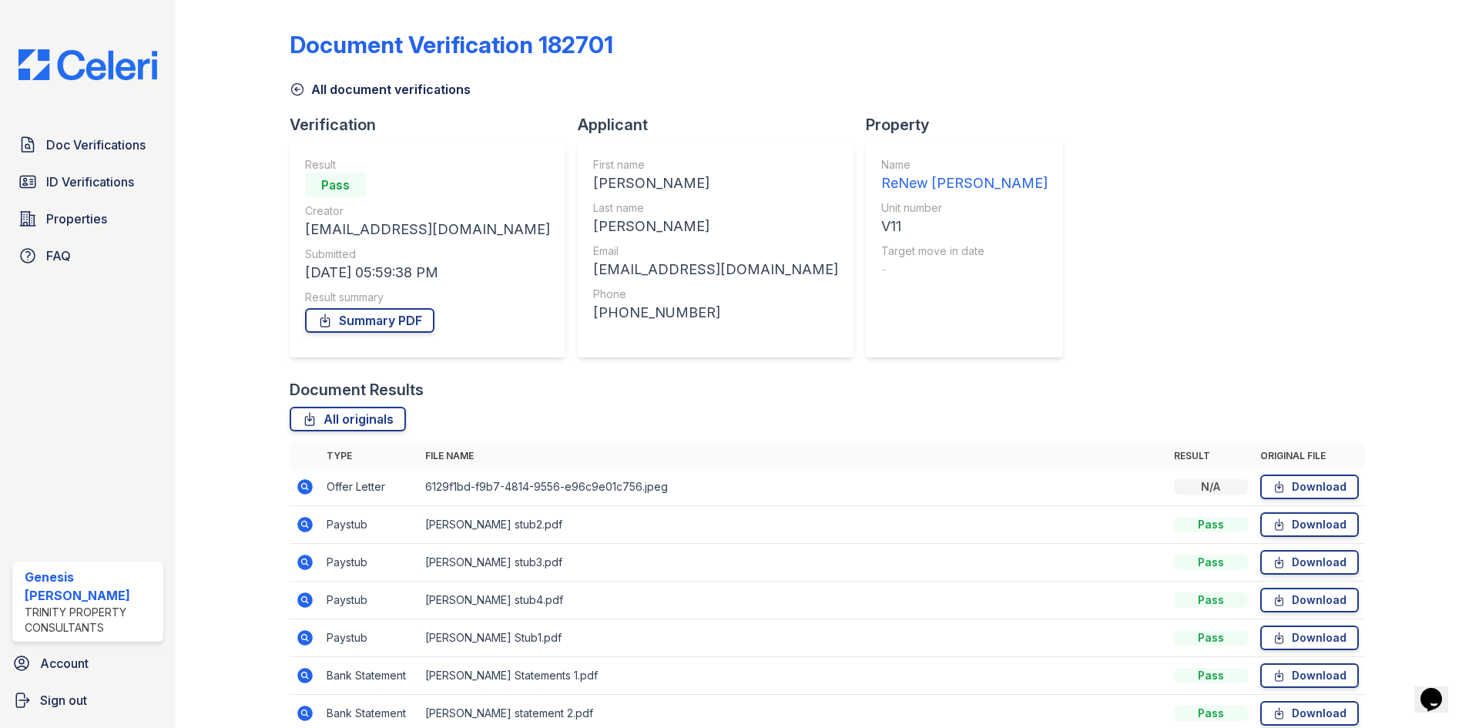
click at [300, 85] on icon at bounding box center [297, 90] width 12 height 12
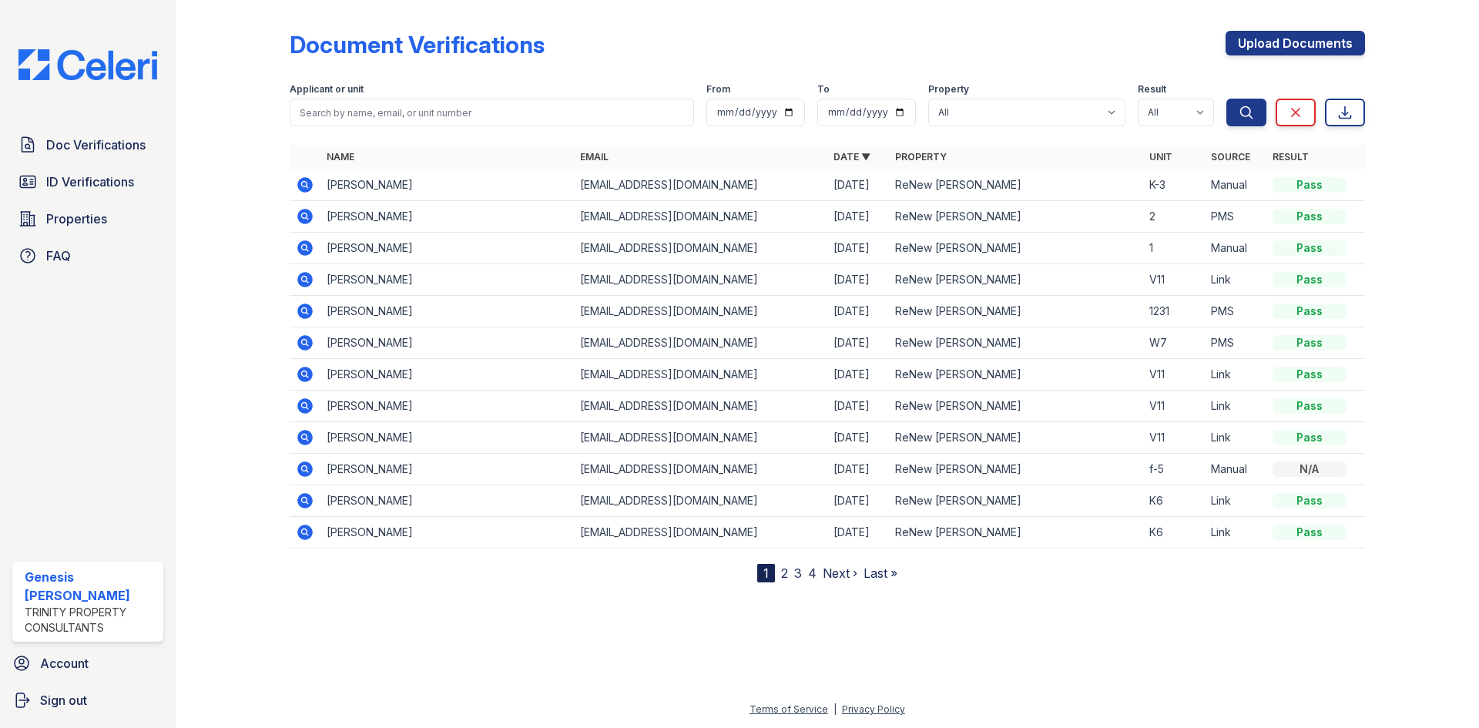
click at [300, 438] on icon at bounding box center [304, 437] width 15 height 15
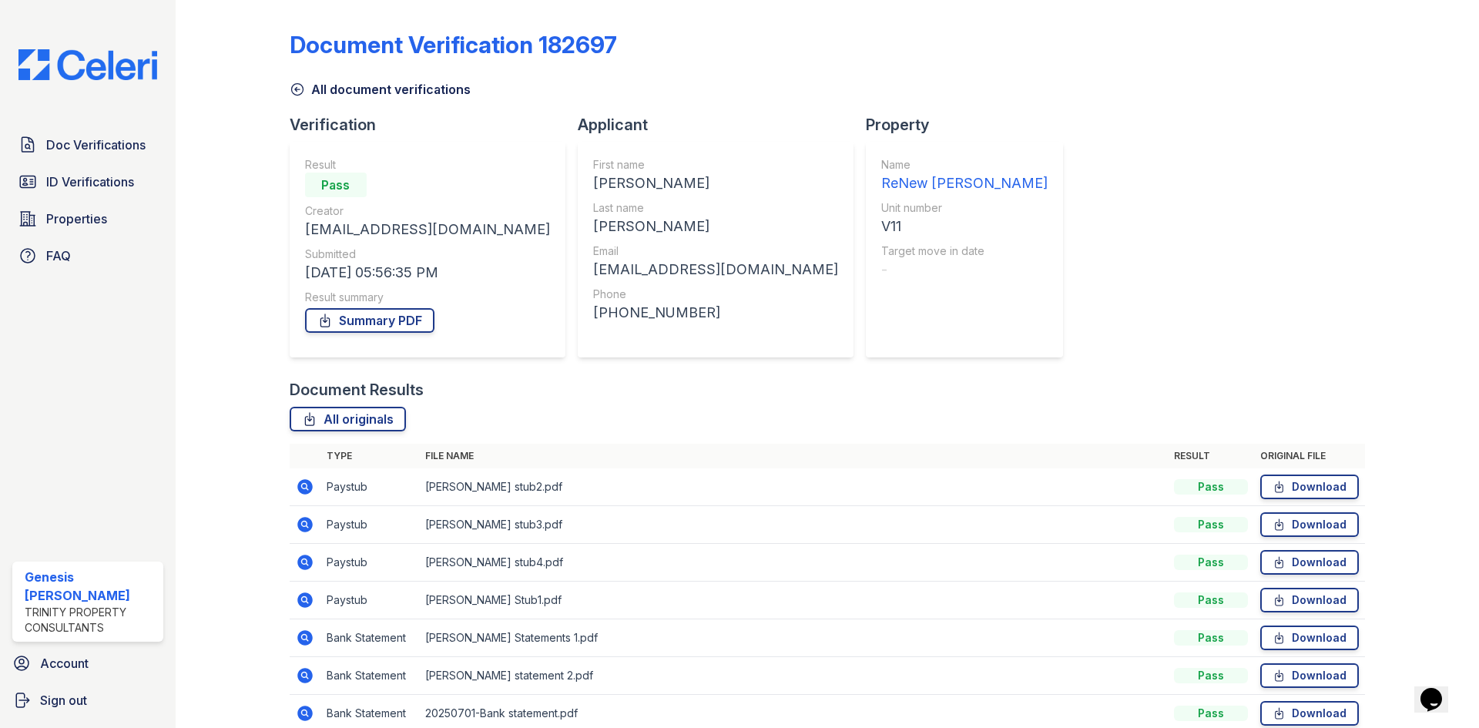
click at [298, 96] on icon at bounding box center [297, 89] width 15 height 15
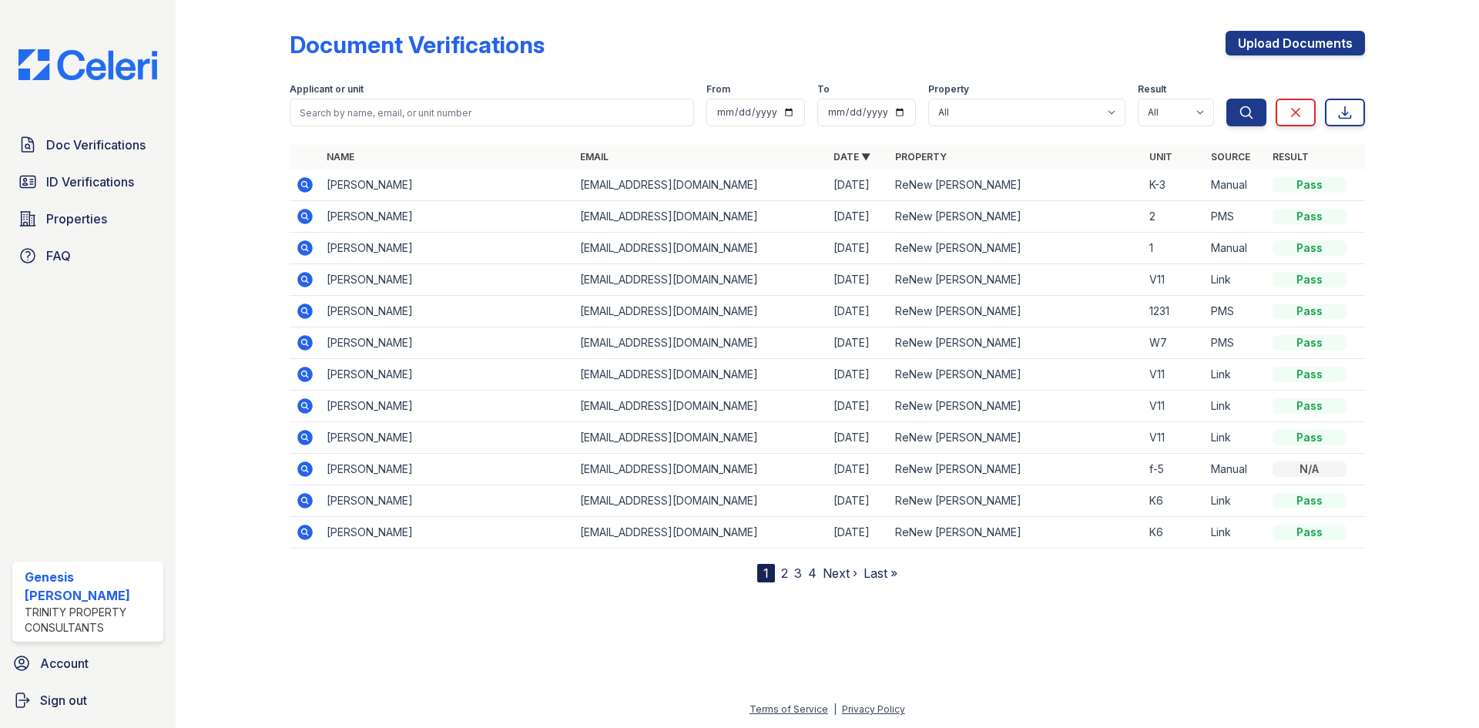
click at [305, 475] on icon at bounding box center [304, 468] width 15 height 15
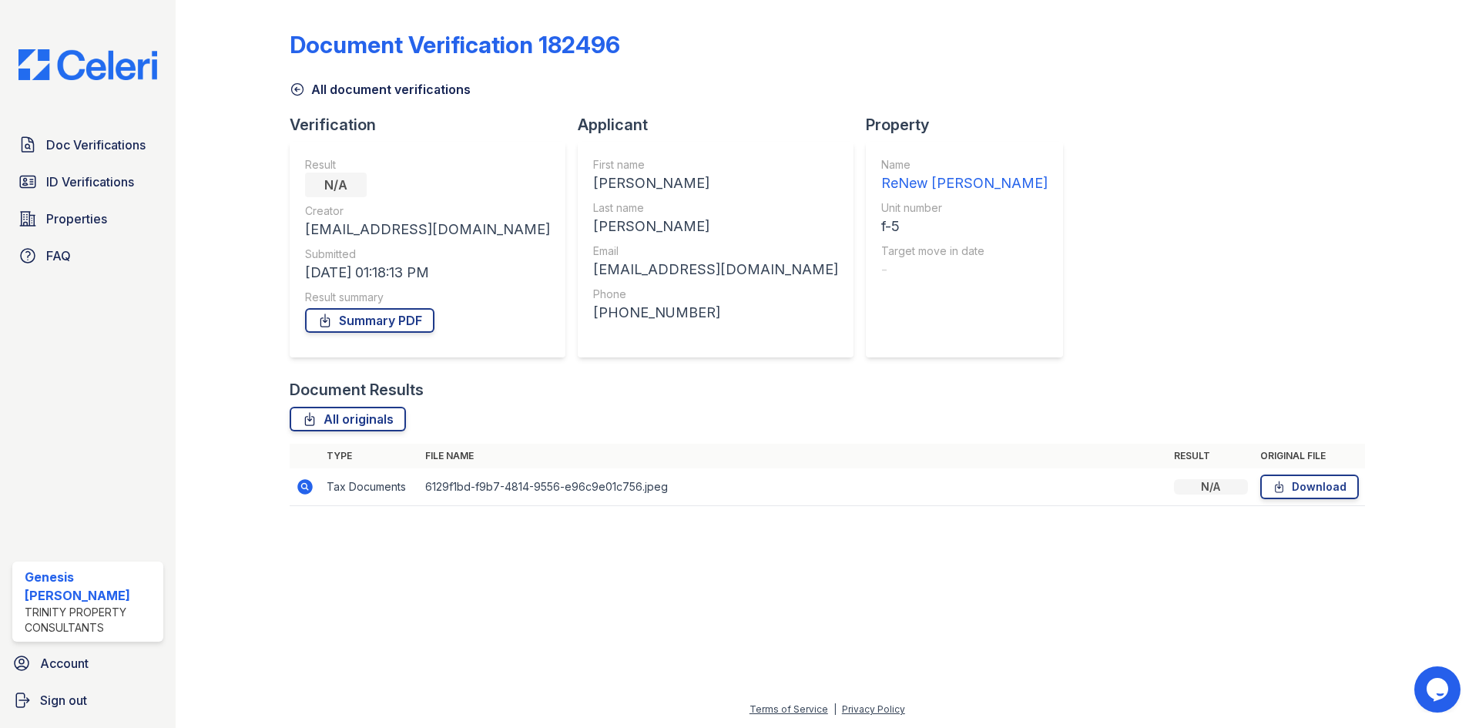
click at [304, 89] on icon at bounding box center [297, 89] width 15 height 15
